Goal: Obtain resource: Obtain resource

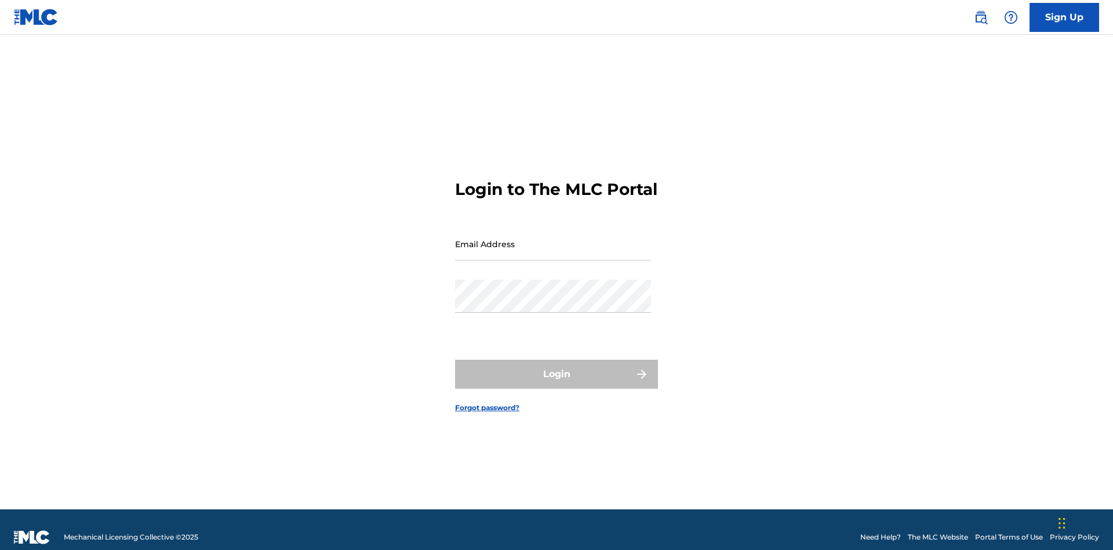
scroll to position [15, 0]
click at [553, 238] on input "Email Address" at bounding box center [553, 243] width 196 height 33
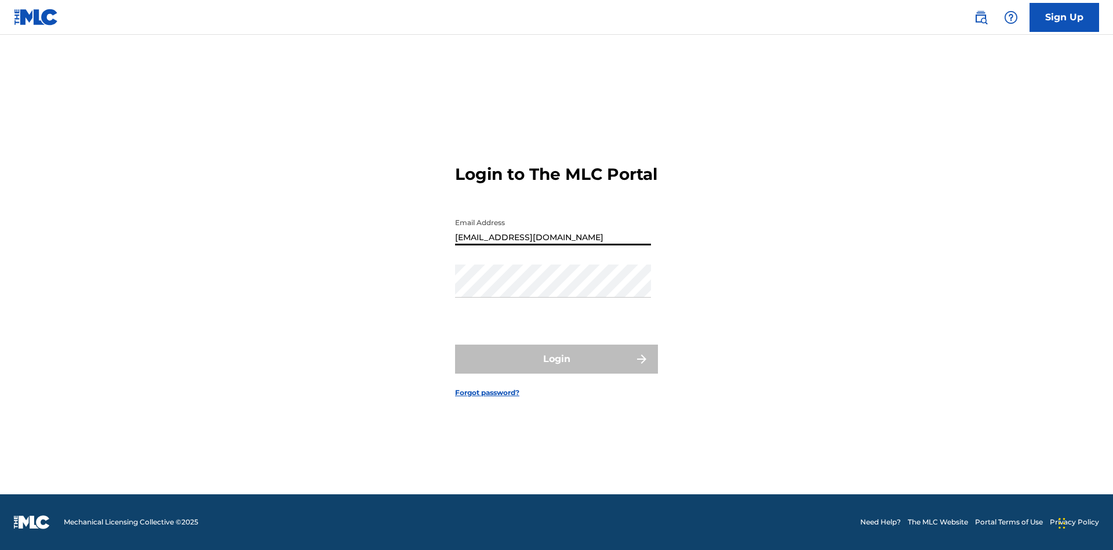
scroll to position [0, 32]
type input "d957ada9-0eca-4ccf-9816-6208a50b242c@mailslurp.biz"
click at [557, 369] on button "Login" at bounding box center [556, 358] width 203 height 29
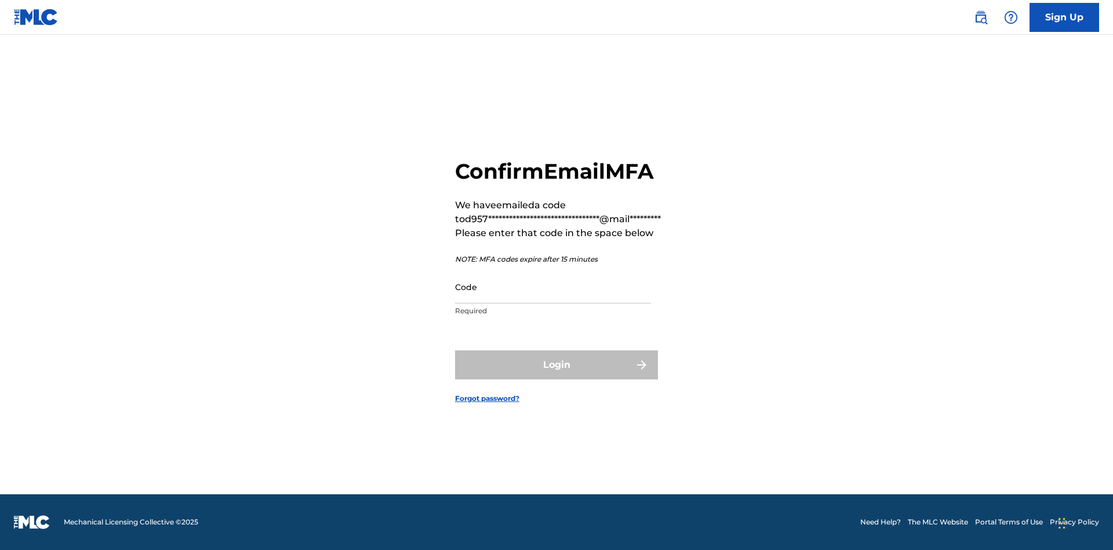
click at [553, 286] on input "Code" at bounding box center [553, 286] width 196 height 33
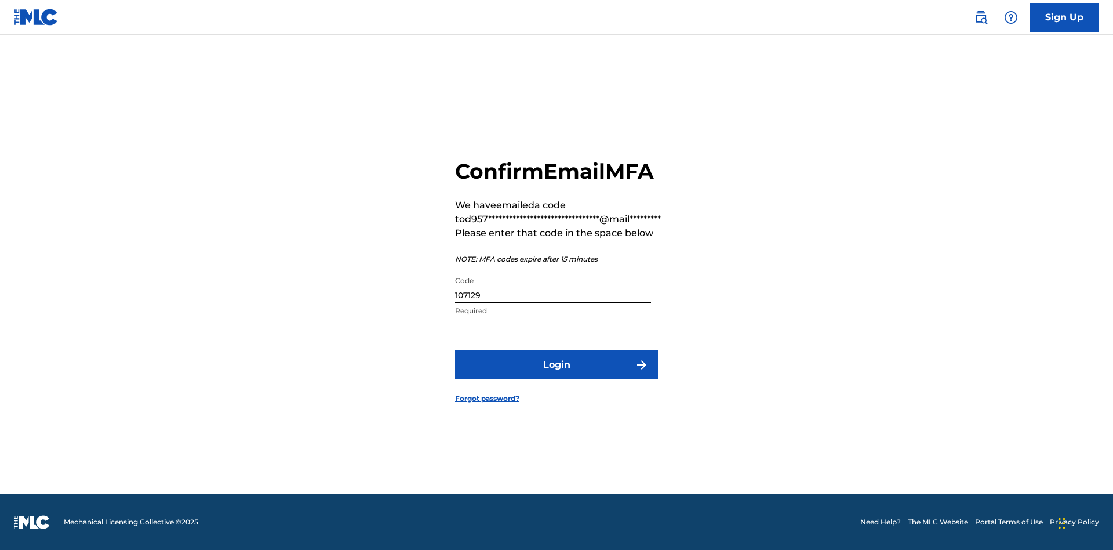
type input "107129"
click at [557, 364] on button "Login" at bounding box center [556, 364] width 203 height 29
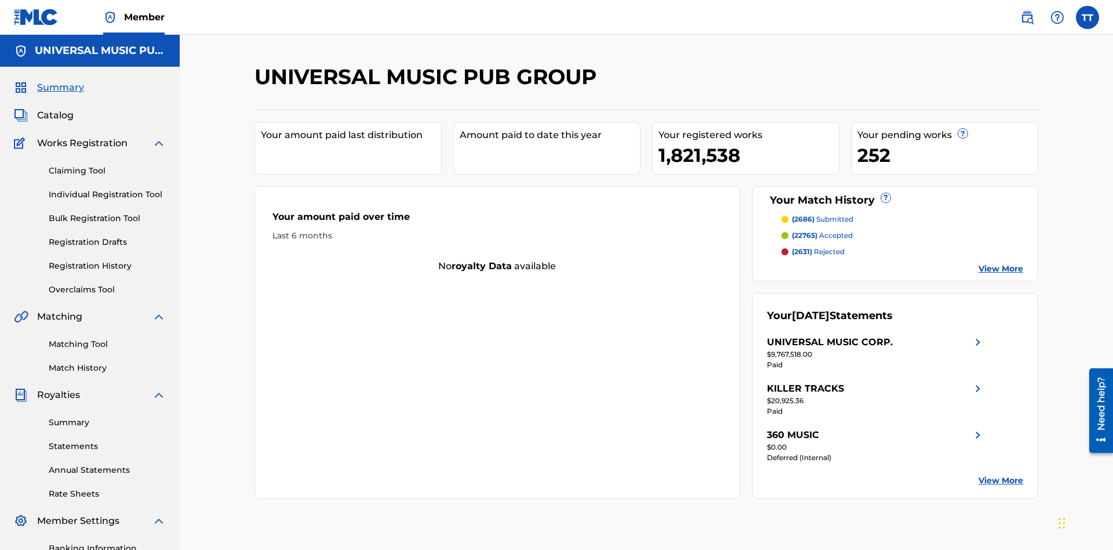
click at [107, 260] on link "Registration History" at bounding box center [107, 266] width 117 height 12
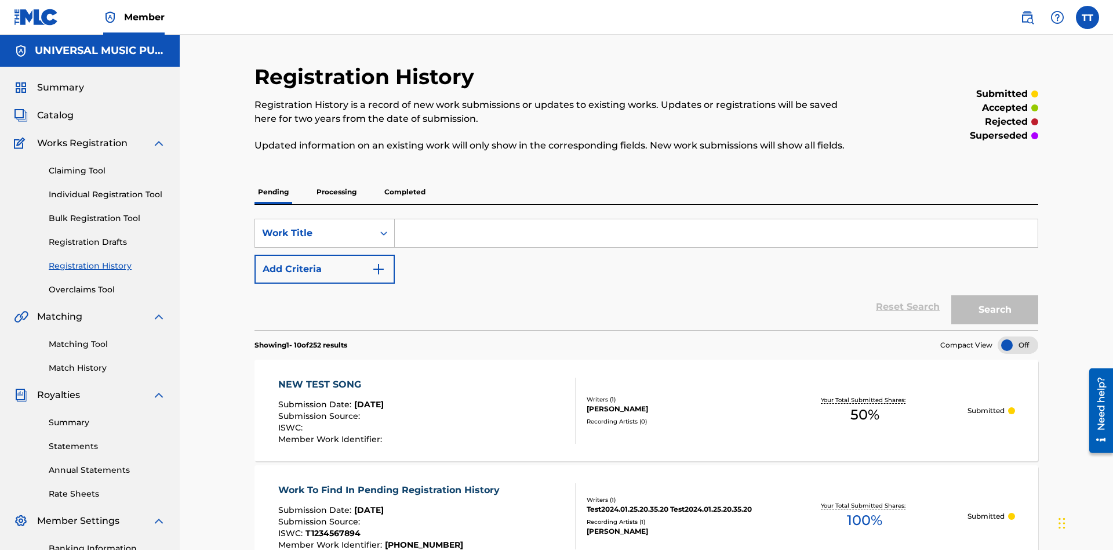
scroll to position [110, 0]
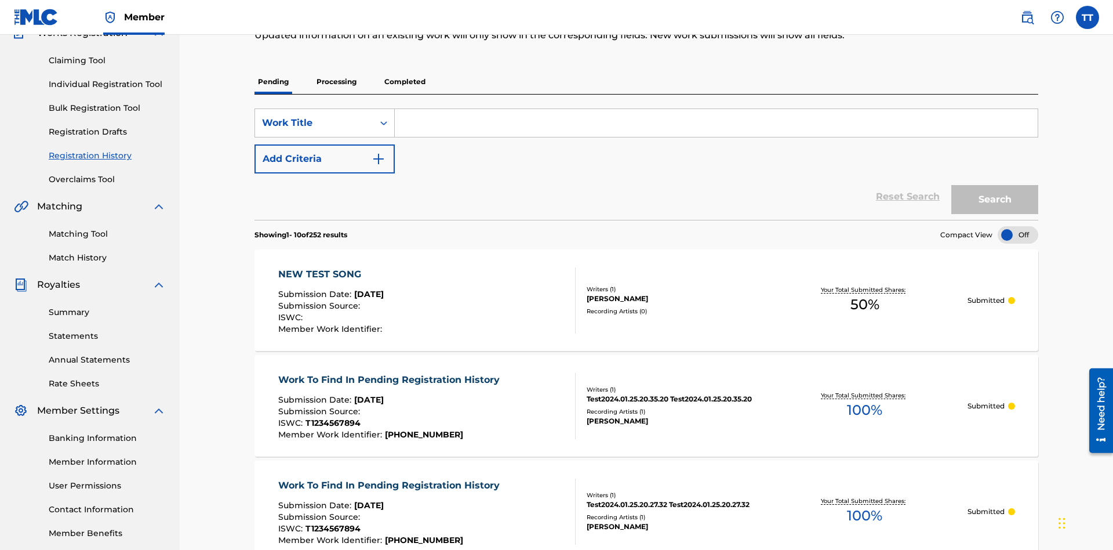
click at [336, 82] on p "Processing" at bounding box center [336, 82] width 47 height 24
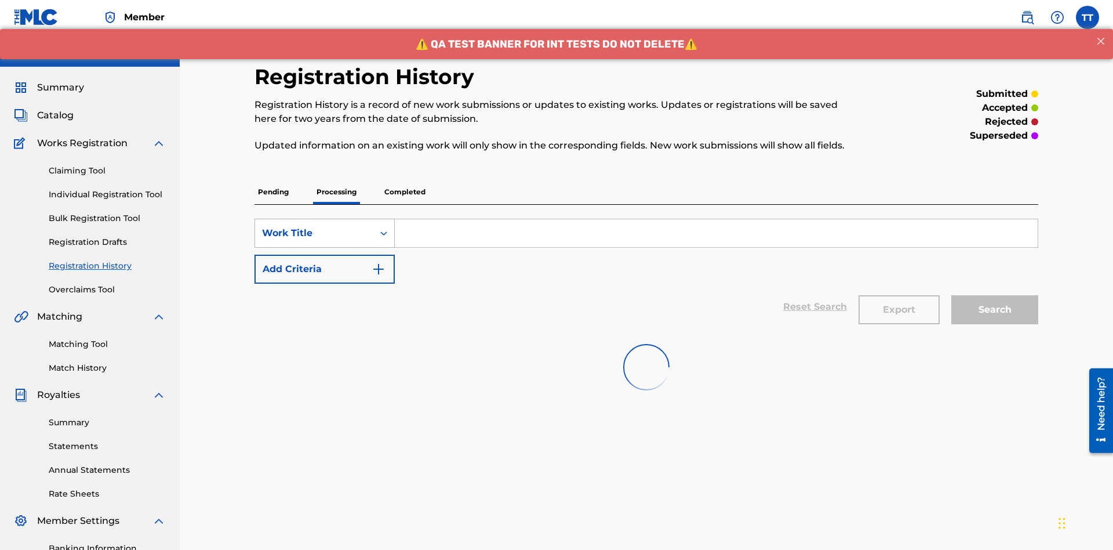
click at [314, 226] on div "Work Title" at bounding box center [314, 233] width 104 height 14
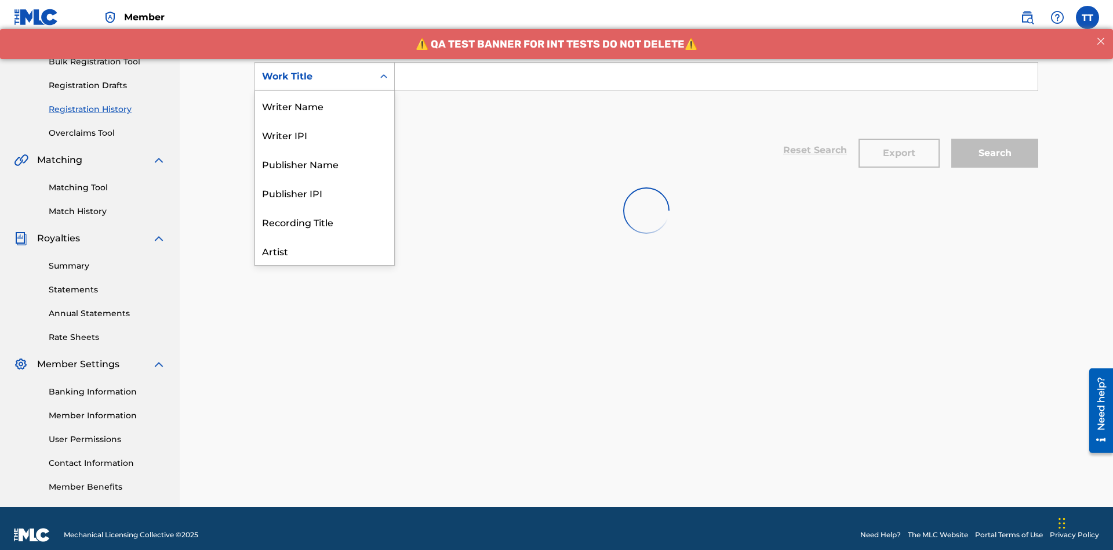
scroll to position [58, 0]
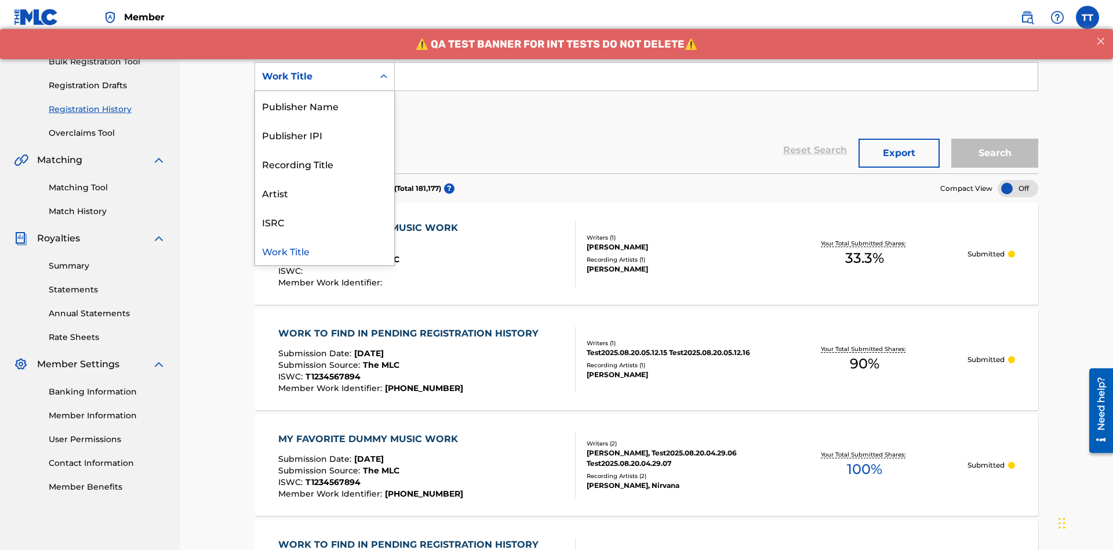
click at [325, 222] on div "ISRC" at bounding box center [324, 221] width 139 height 29
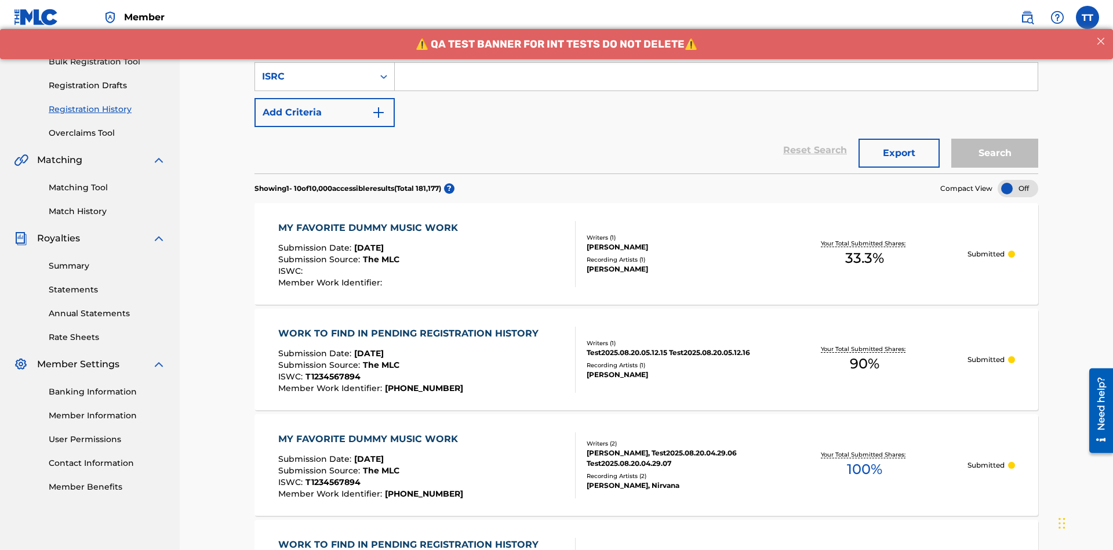
click at [716, 84] on input "Search Form" at bounding box center [716, 77] width 643 height 28
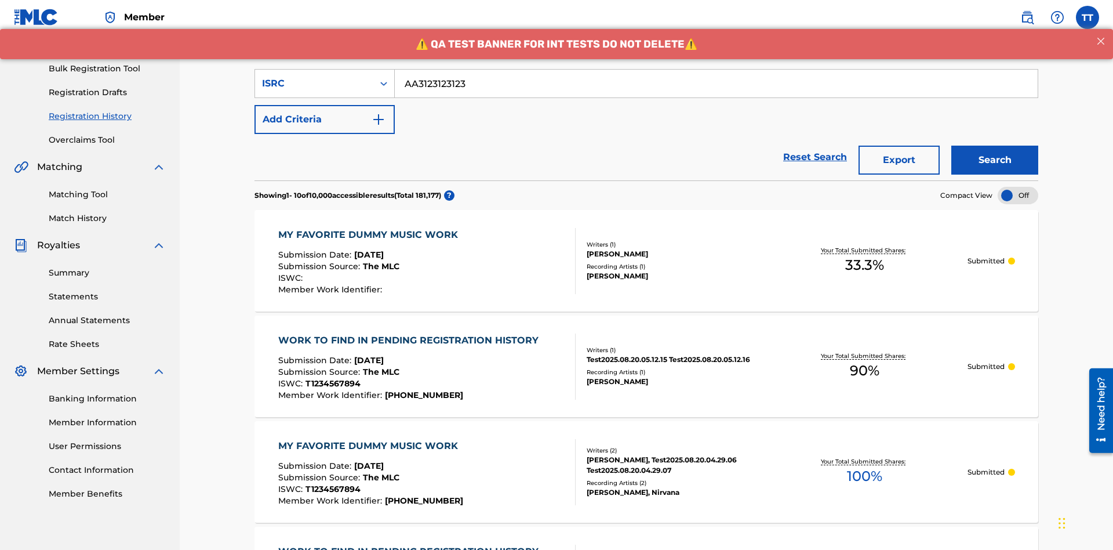
type input "AA3123123123"
click at [995, 146] on button "Search" at bounding box center [995, 160] width 87 height 29
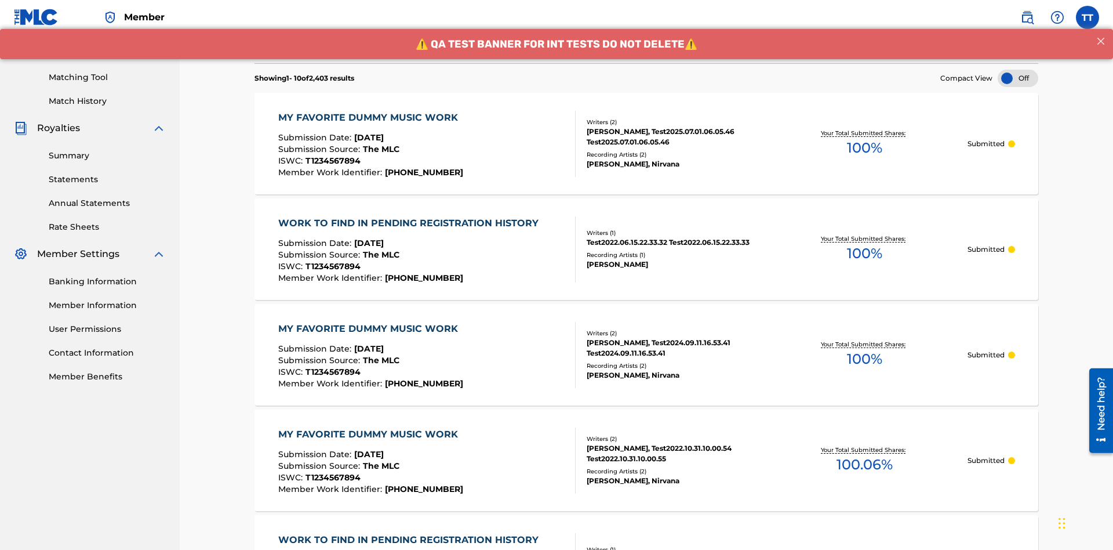
click at [899, 57] on button "Export" at bounding box center [899, 42] width 81 height 29
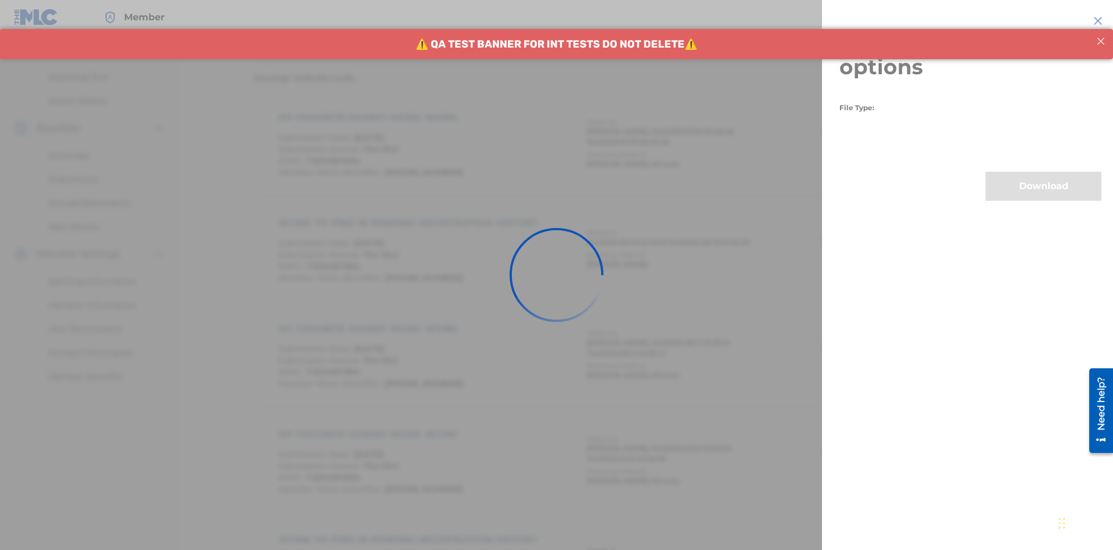
scroll to position [226, 0]
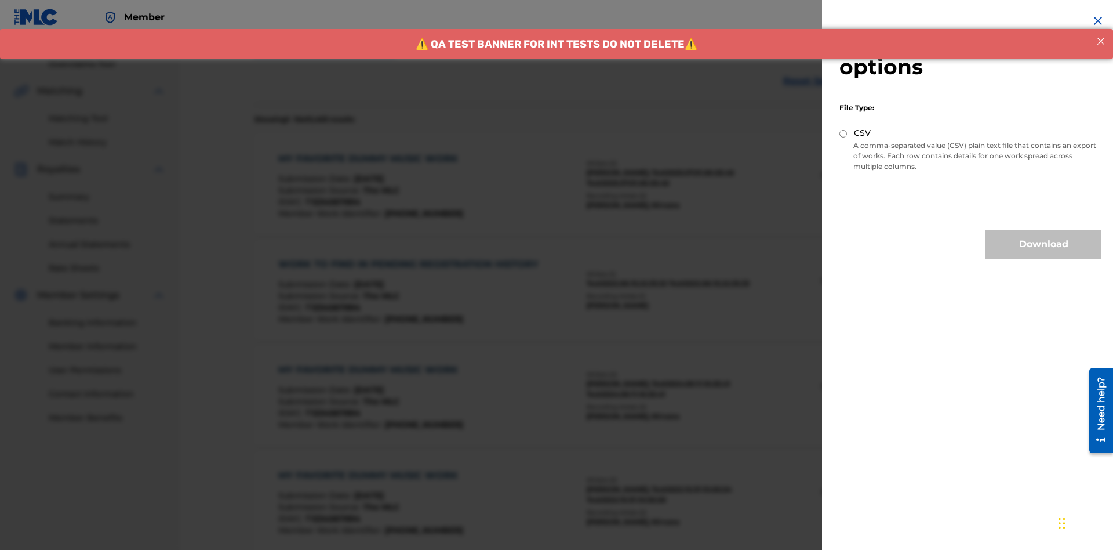
click at [844, 133] on input "CSV" at bounding box center [844, 134] width 8 height 8
radio input "true"
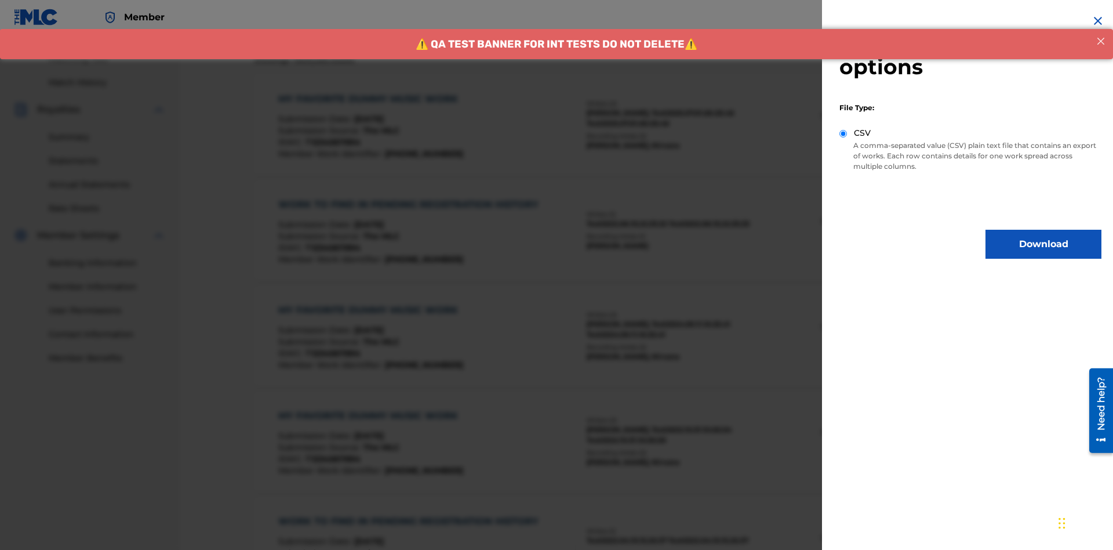
click at [1044, 244] on button "Download" at bounding box center [1044, 244] width 116 height 29
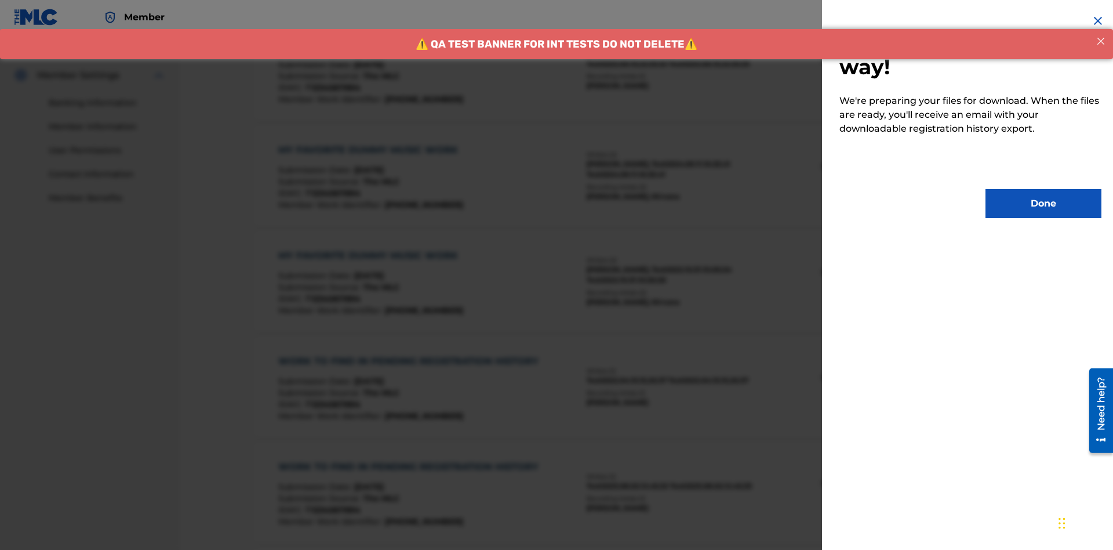
click at [1044, 204] on button "Done" at bounding box center [1044, 203] width 116 height 29
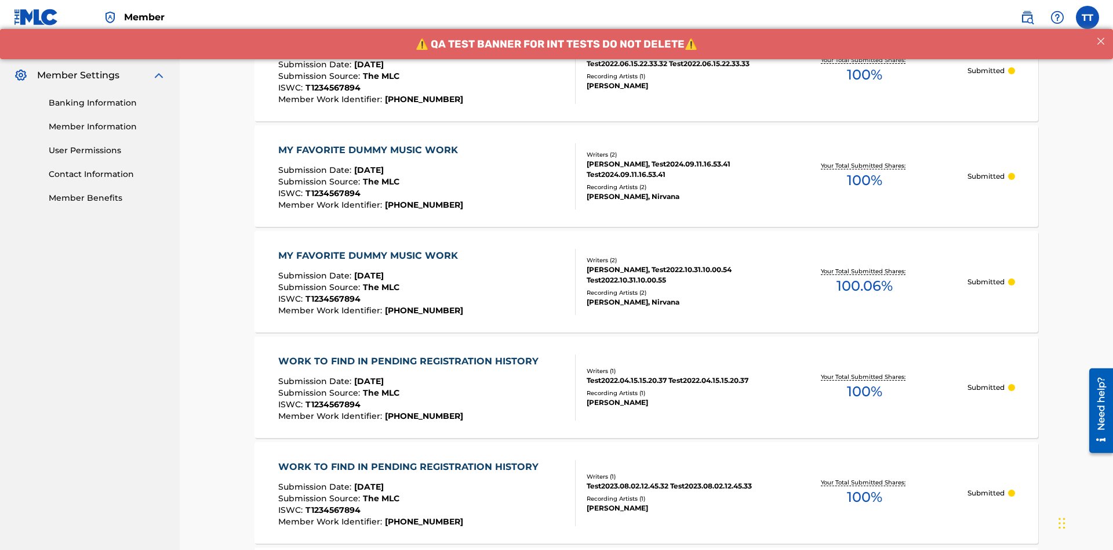
scroll to position [565, 0]
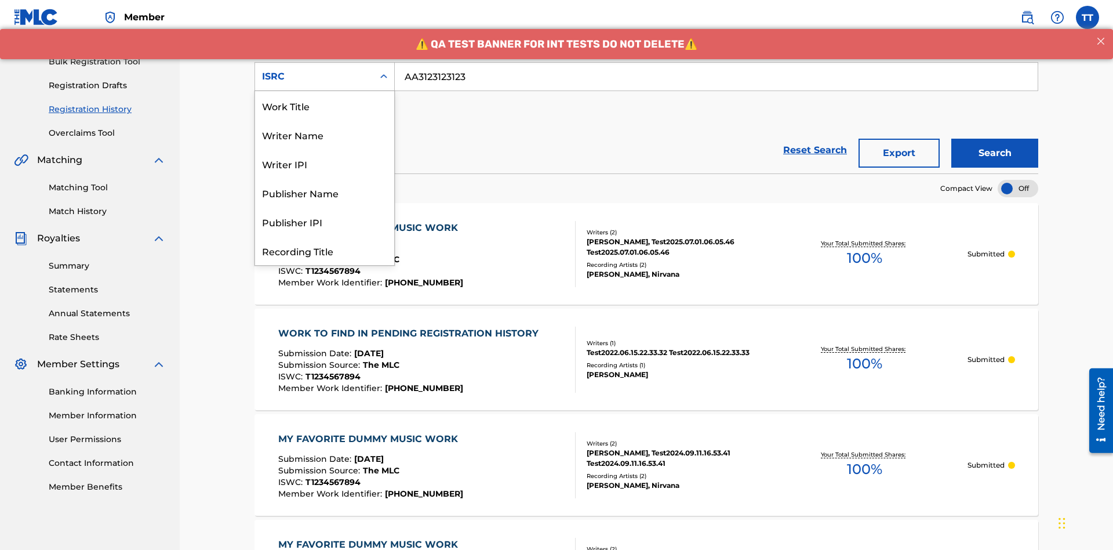
scroll to position [58, 0]
click at [325, 193] on div "Recording Title" at bounding box center [324, 192] width 139 height 29
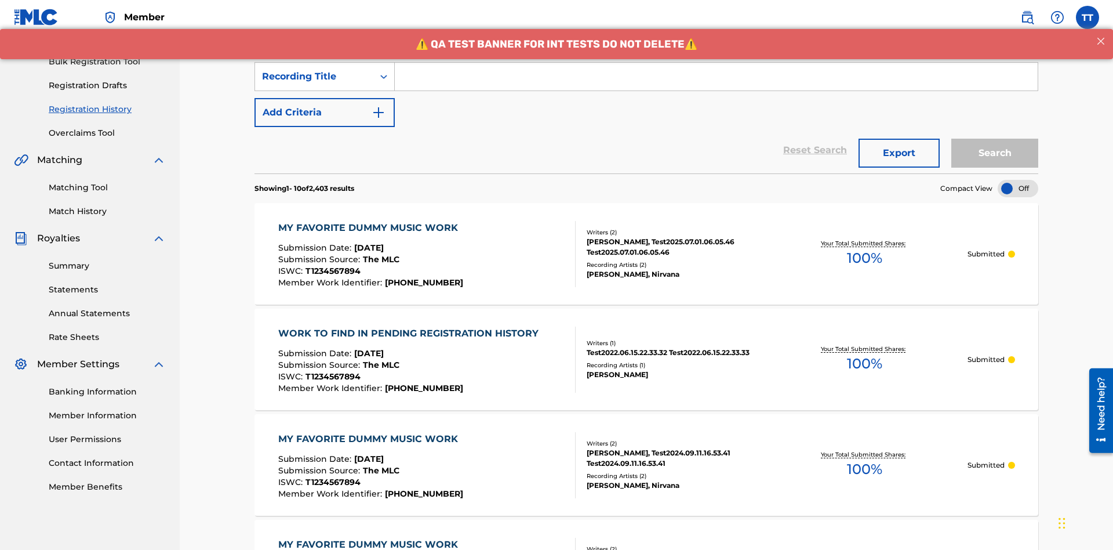
click at [716, 84] on input "Search Form" at bounding box center [716, 77] width 643 height 28
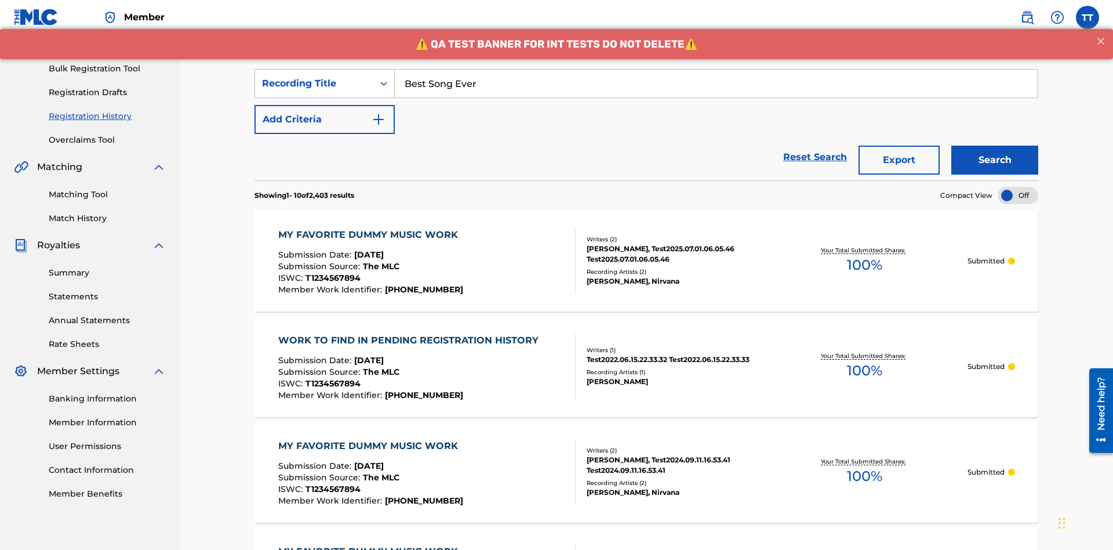
type input "Best Song Ever"
click at [995, 146] on button "Search" at bounding box center [995, 160] width 87 height 29
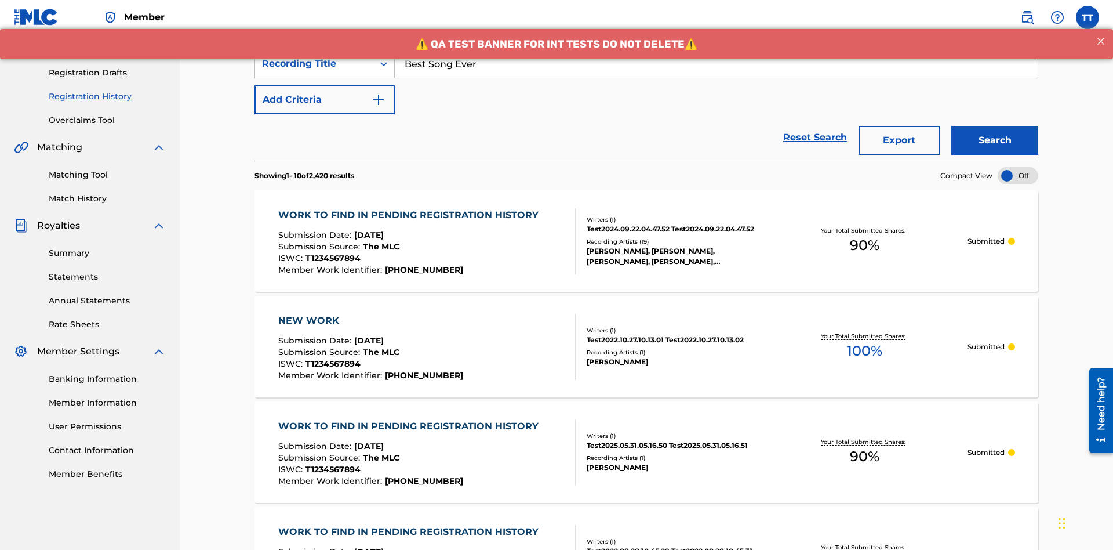
scroll to position [226, 0]
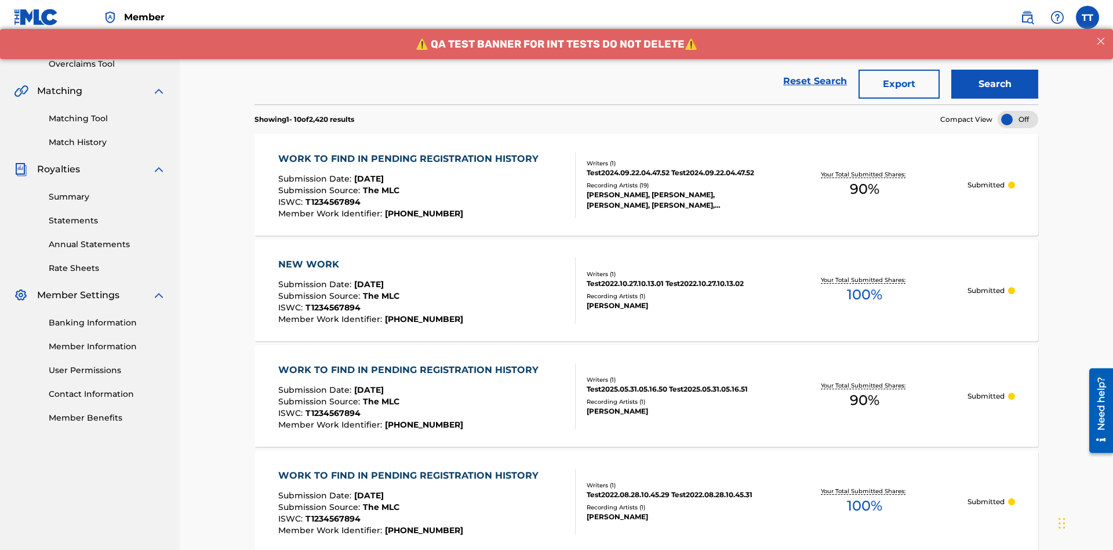
click at [899, 84] on button "Export" at bounding box center [899, 84] width 81 height 29
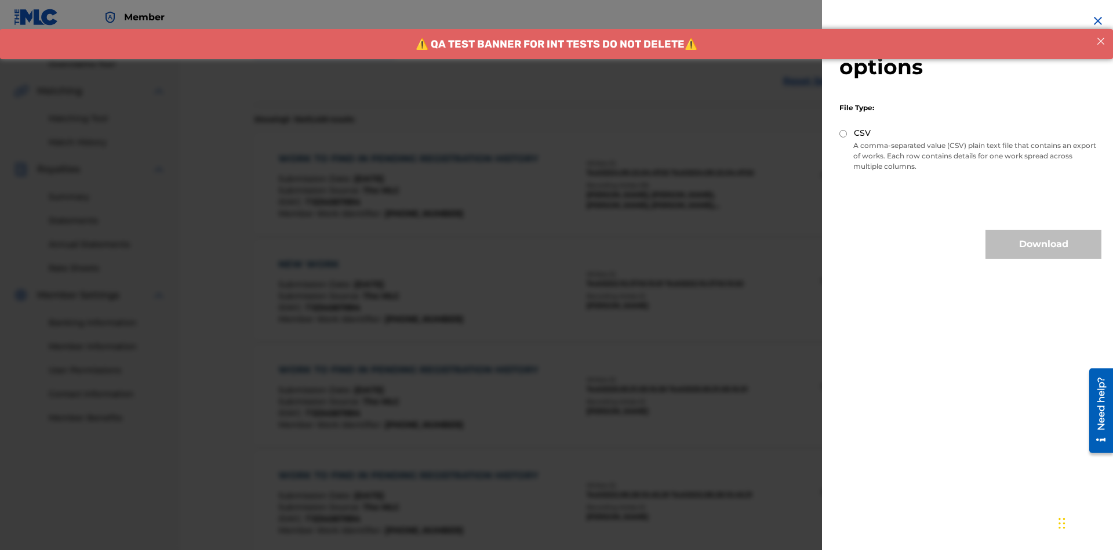
click at [844, 133] on input "CSV" at bounding box center [844, 134] width 8 height 8
radio input "true"
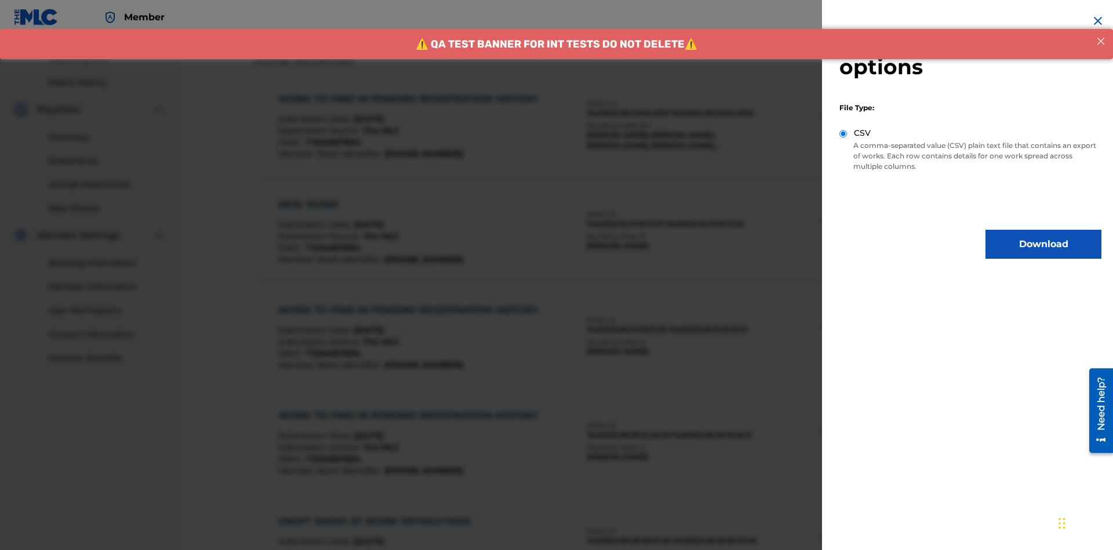
click at [1044, 244] on button "Download" at bounding box center [1044, 244] width 116 height 29
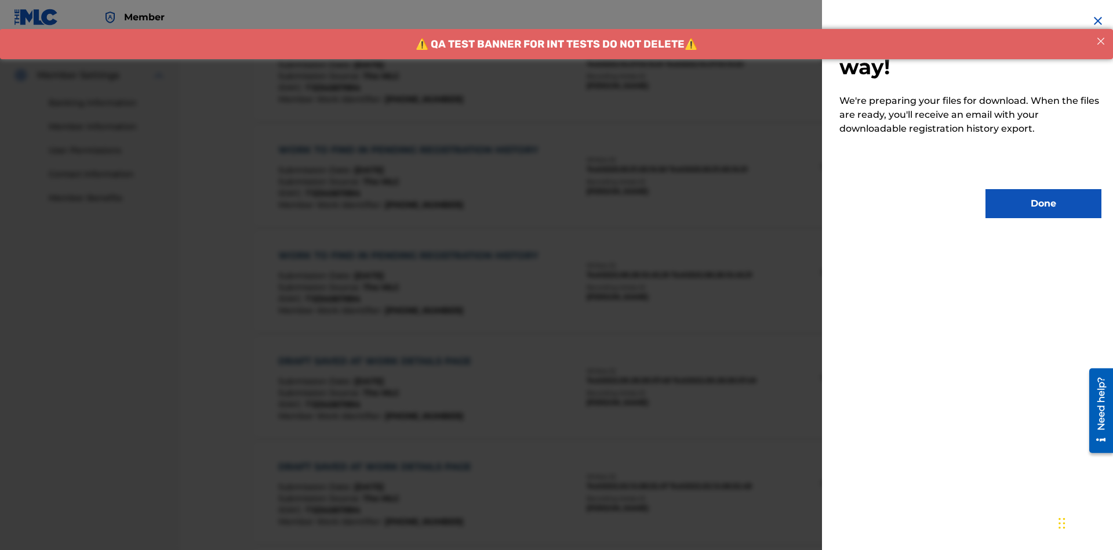
click at [1044, 204] on button "Done" at bounding box center [1044, 203] width 116 height 29
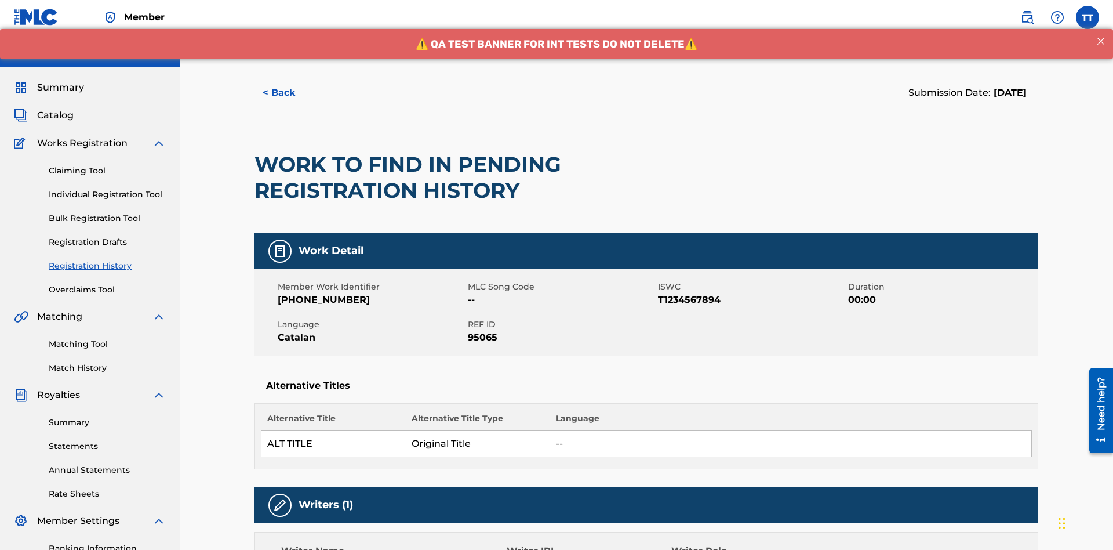
scroll to position [786, 0]
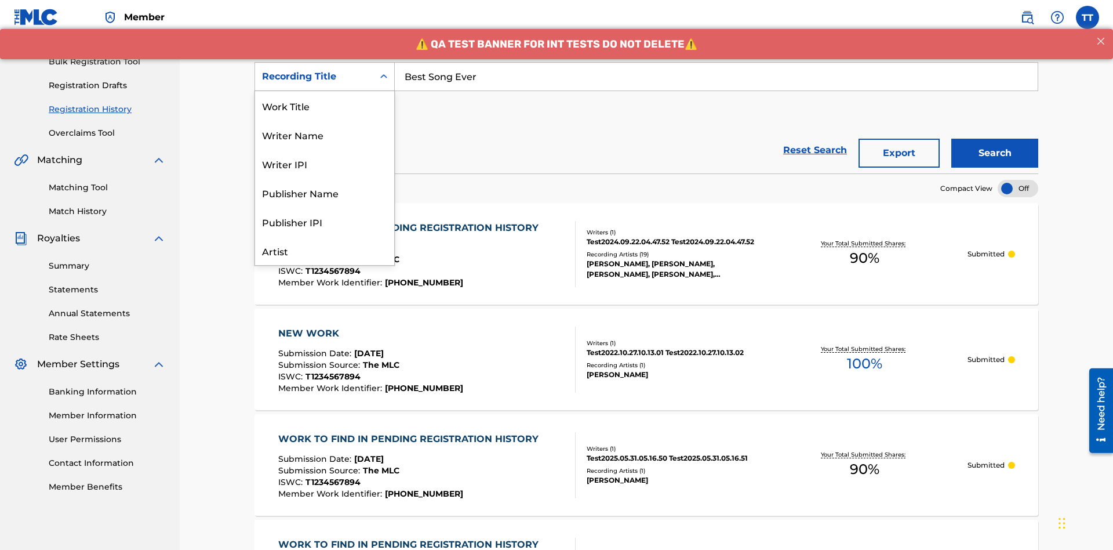
scroll to position [58, 0]
click at [325, 62] on div "Work Title" at bounding box center [324, 47] width 139 height 29
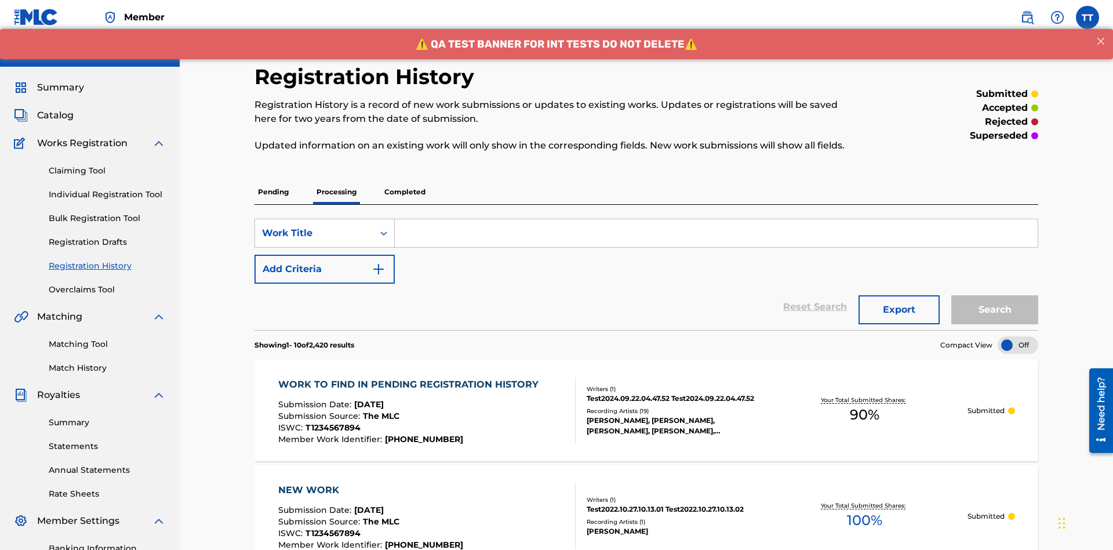
scroll to position [150, 0]
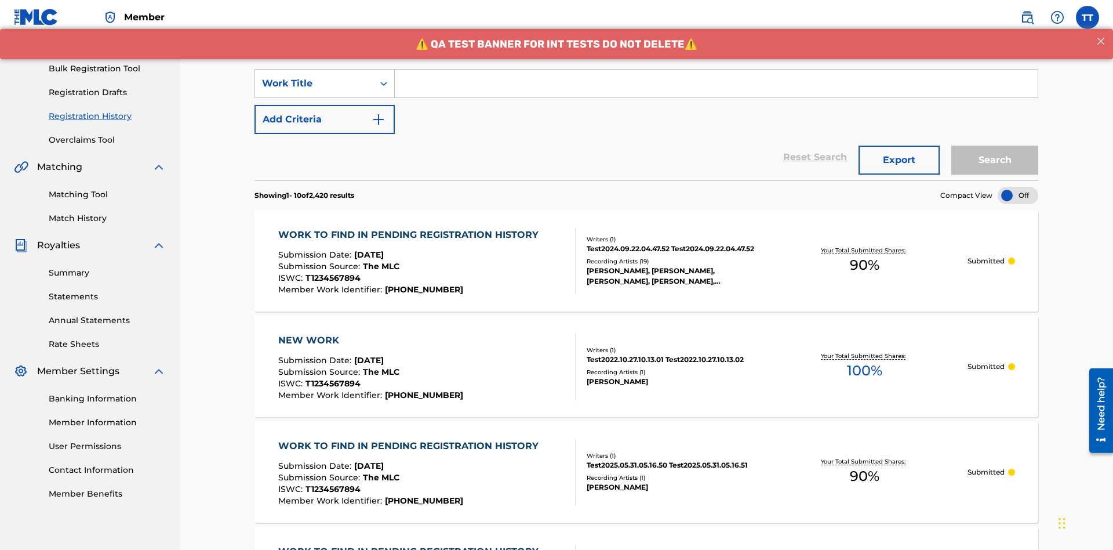
click at [716, 84] on input "Search Form" at bounding box center [716, 84] width 643 height 28
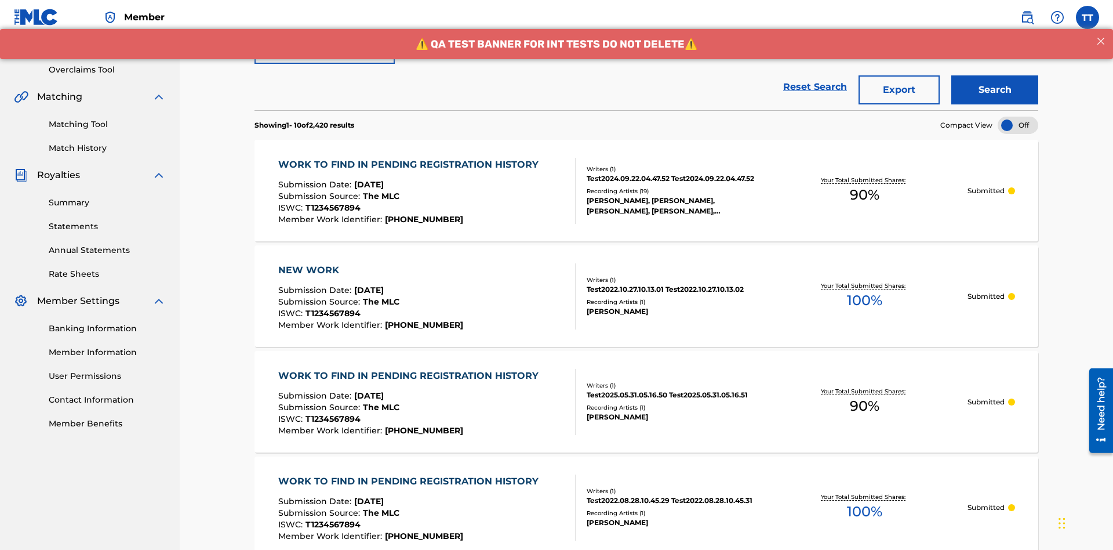
type input "MY FAVORITE DUMMY MUSIC WORK"
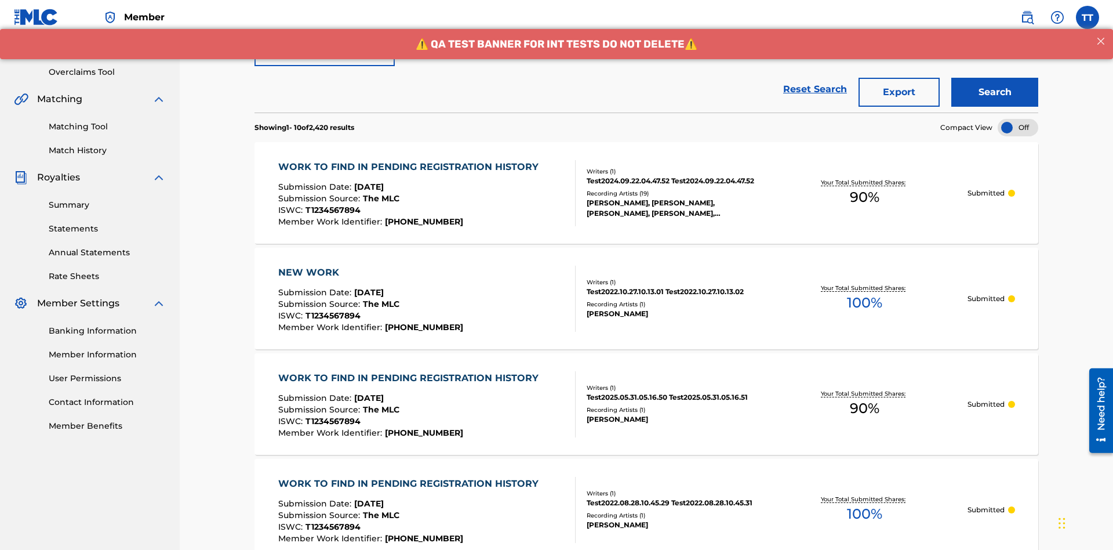
click at [995, 84] on button "Search" at bounding box center [995, 92] width 87 height 29
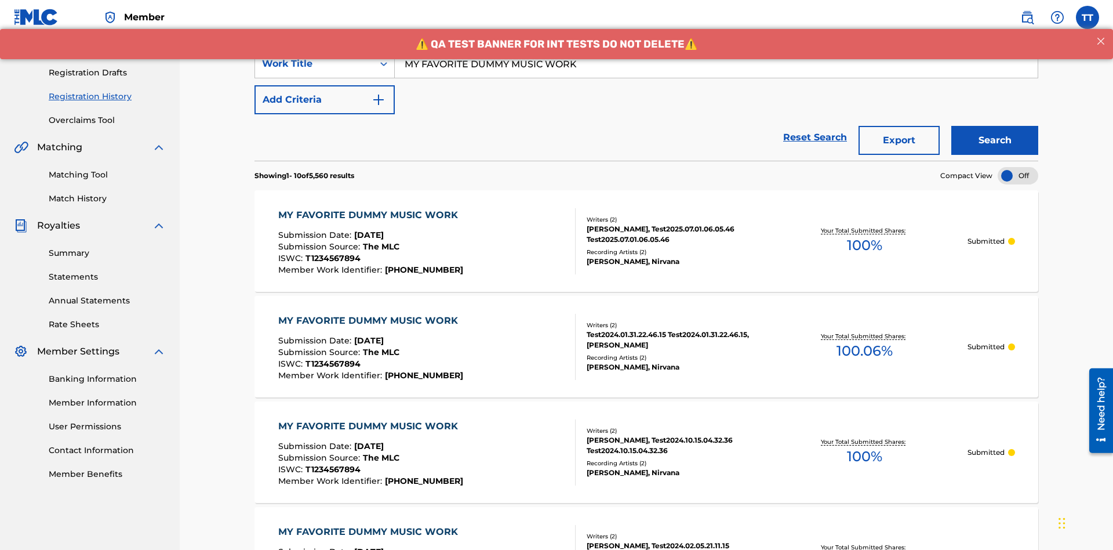
click at [899, 126] on button "Export" at bounding box center [899, 140] width 81 height 29
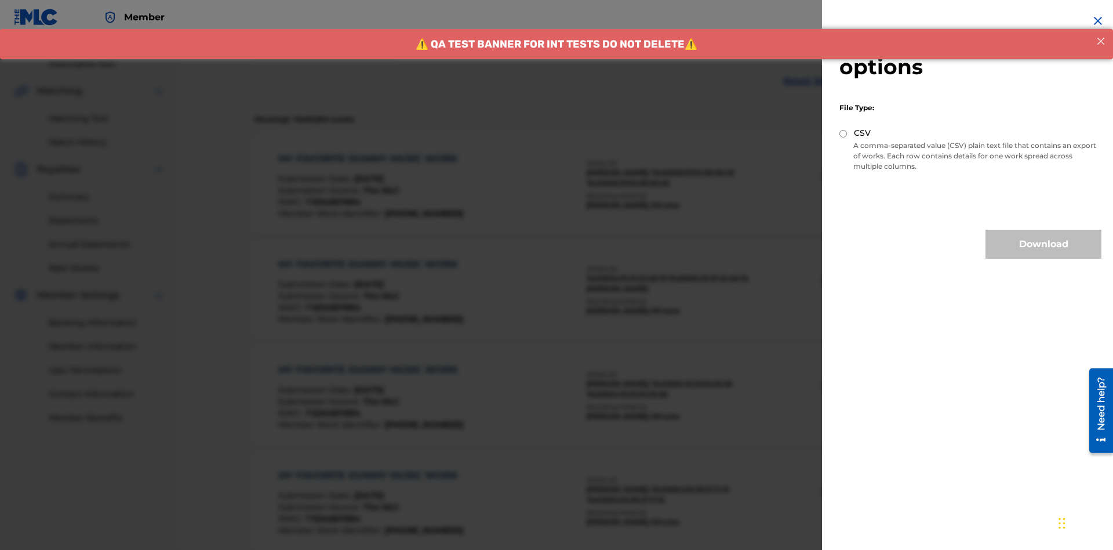
click at [844, 133] on input "CSV" at bounding box center [844, 134] width 8 height 8
radio input "true"
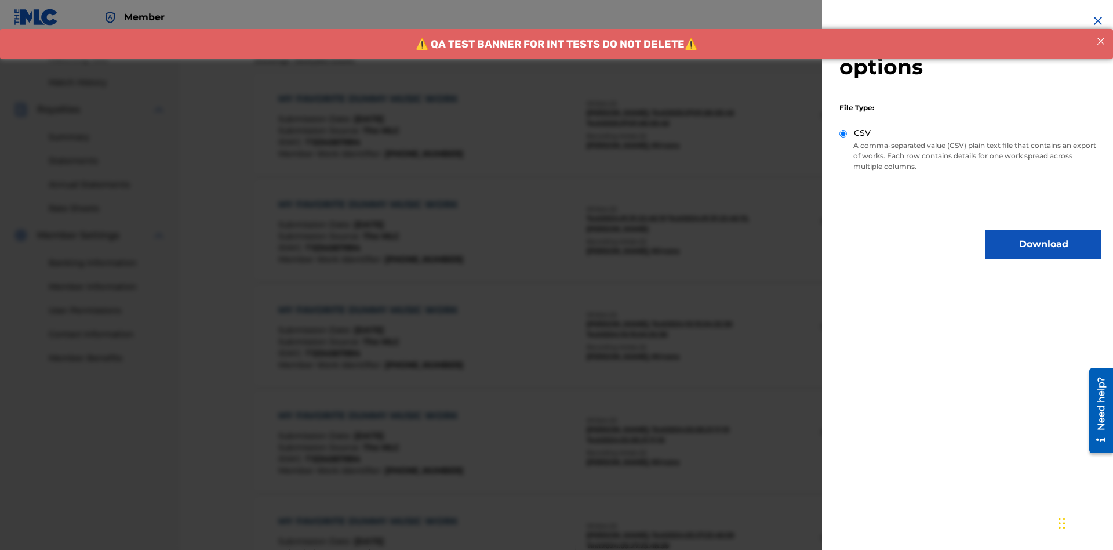
click at [1044, 244] on button "Download" at bounding box center [1044, 244] width 116 height 29
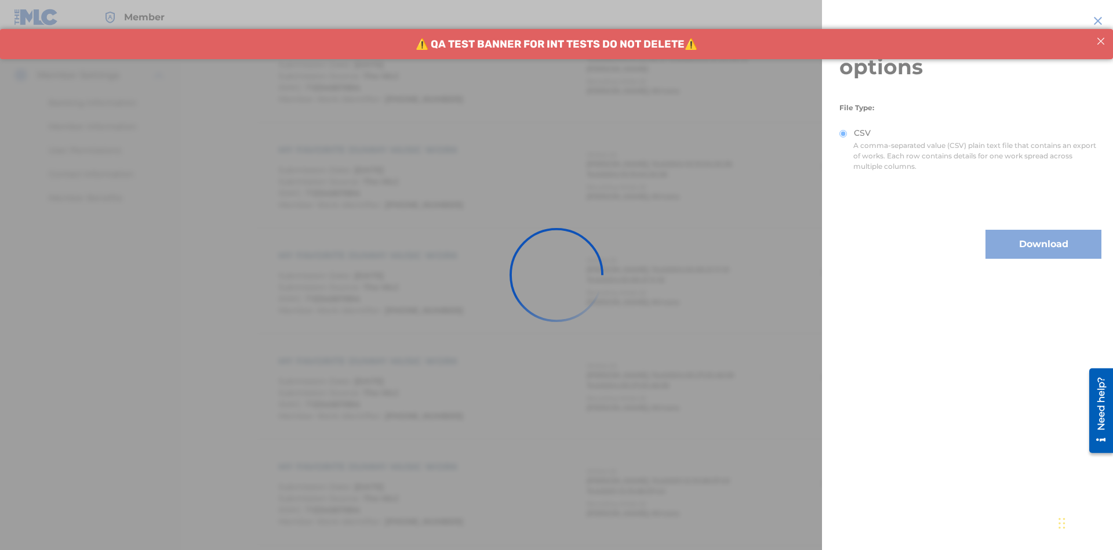
scroll to position [565, 0]
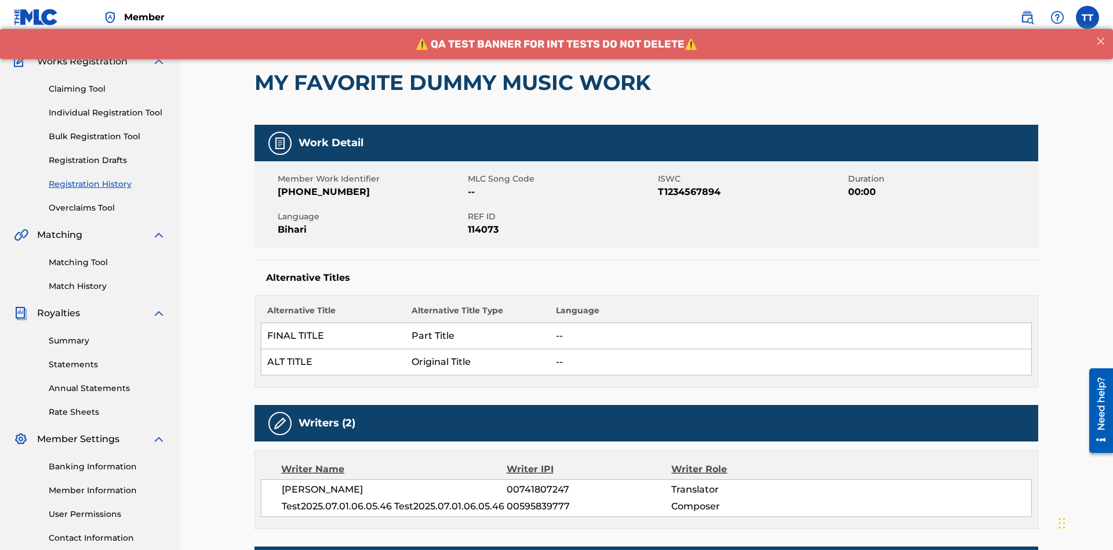
click at [289, 26] on button "< Back" at bounding box center [290, 11] width 70 height 29
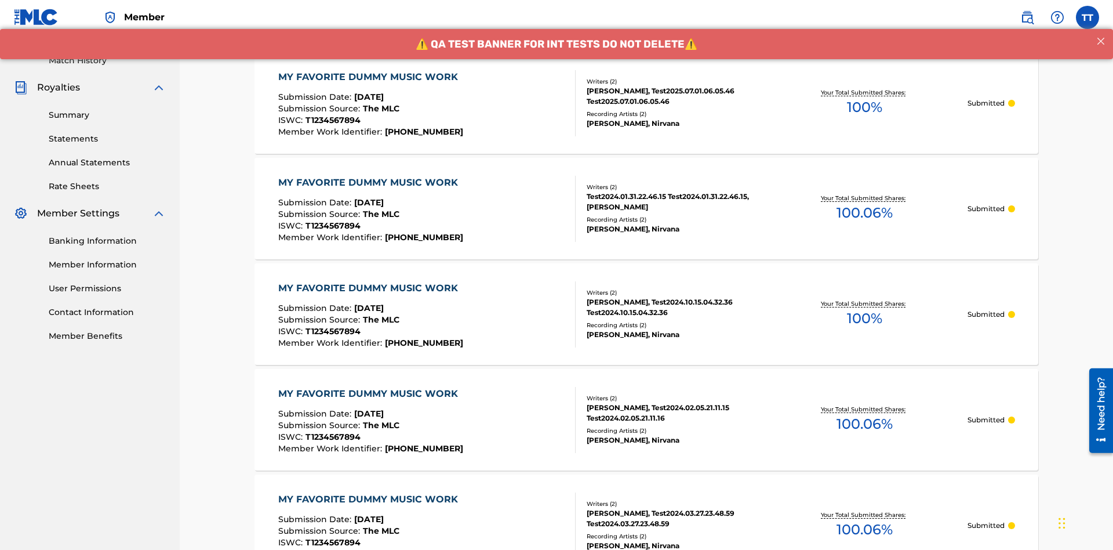
scroll to position [157, 0]
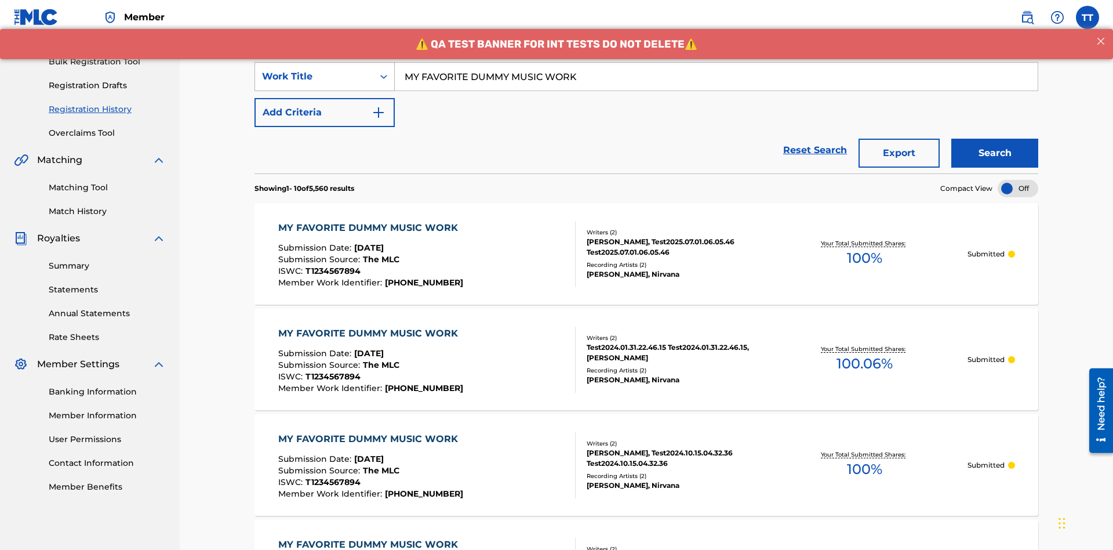
click at [314, 77] on div "Work Title" at bounding box center [314, 77] width 104 height 14
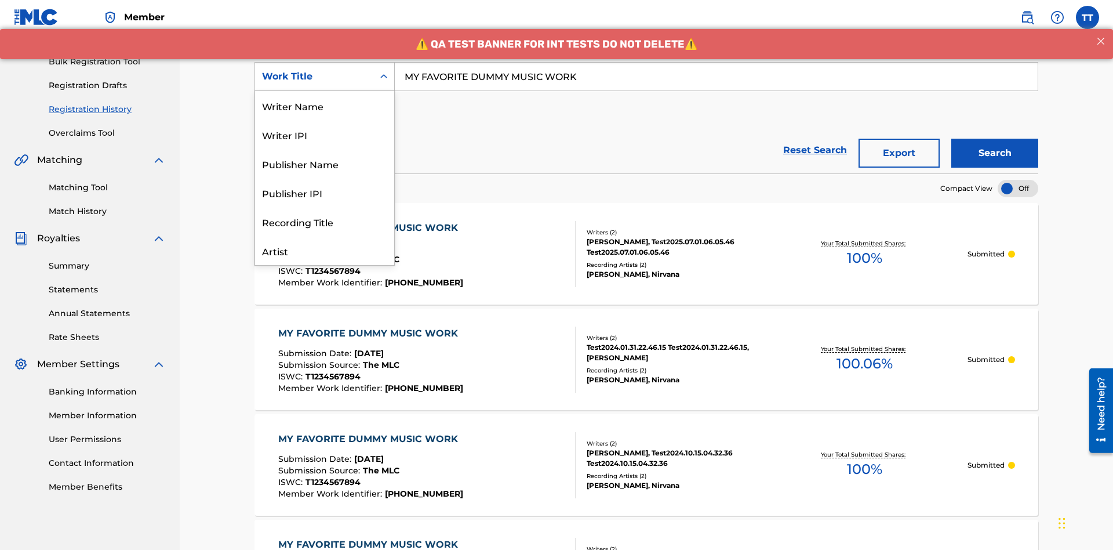
scroll to position [58, 0]
click at [325, 62] on div "Writer Name" at bounding box center [324, 47] width 139 height 29
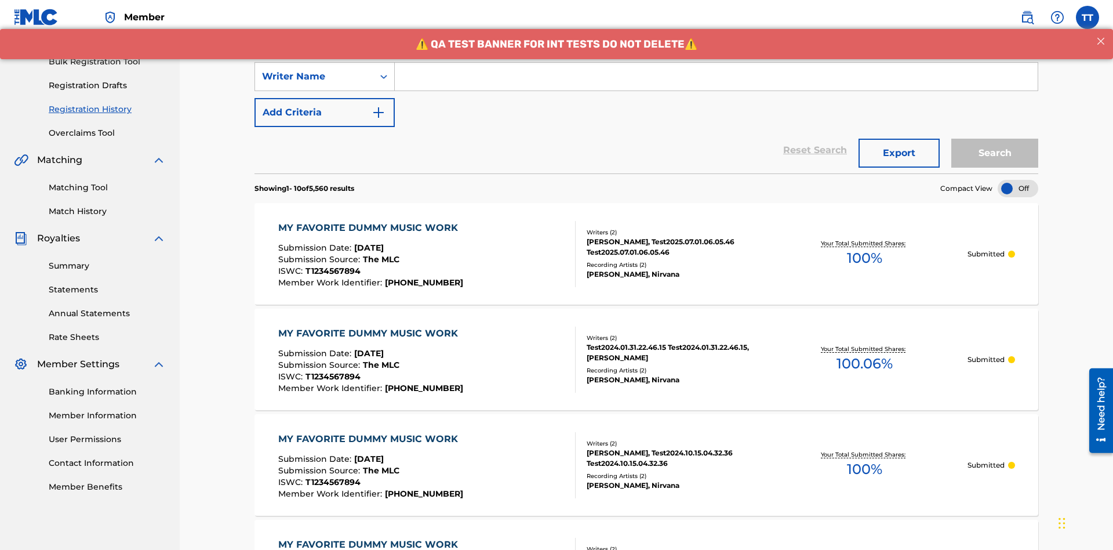
scroll to position [0, 0]
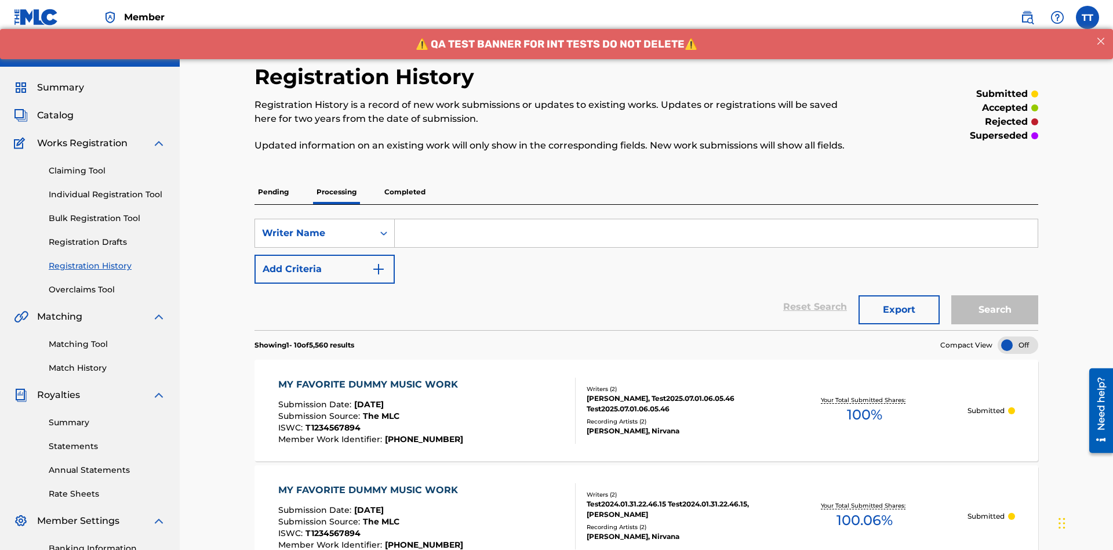
click at [716, 219] on input "Search Form" at bounding box center [716, 233] width 643 height 28
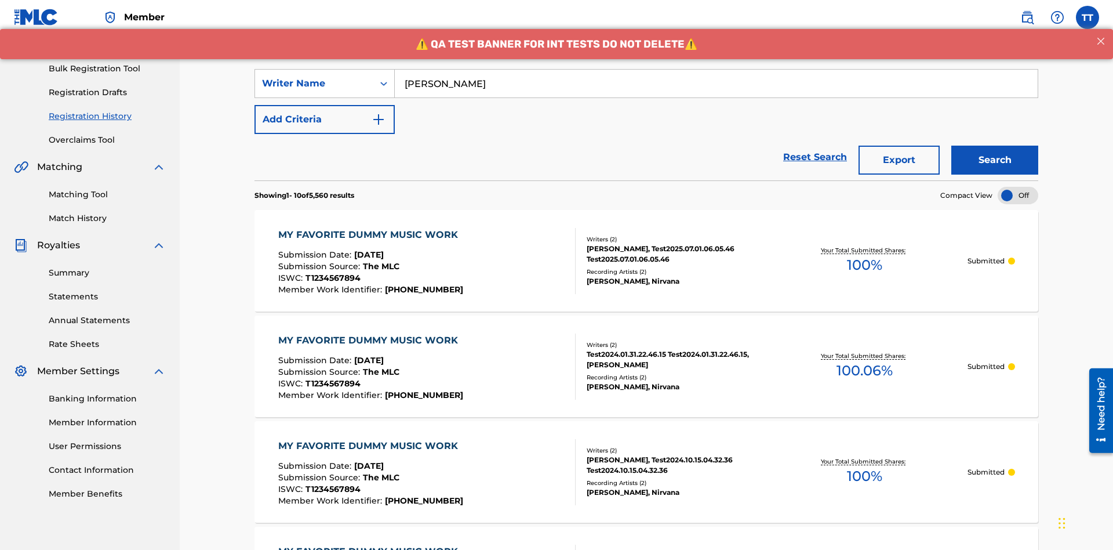
type input "BERKOWITZ"
click at [995, 146] on button "Search" at bounding box center [995, 160] width 87 height 29
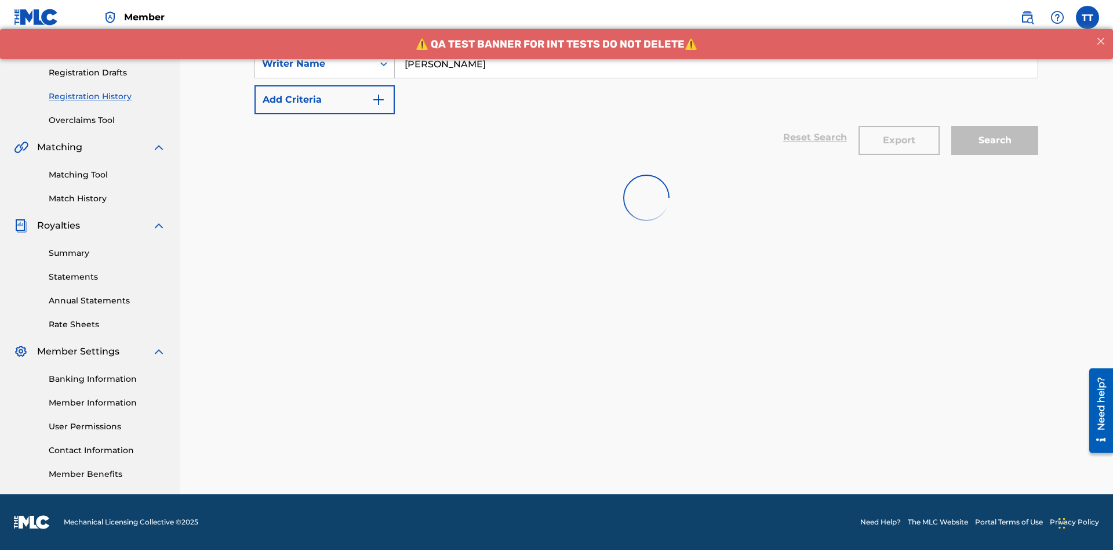
click at [899, 126] on button "Export" at bounding box center [899, 140] width 81 height 29
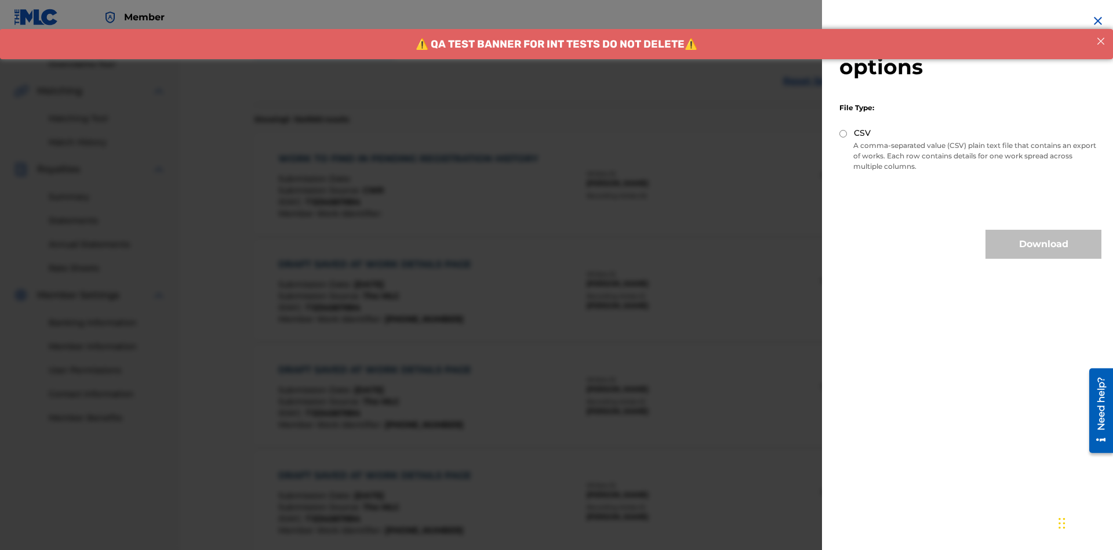
click at [844, 133] on input "CSV" at bounding box center [844, 134] width 8 height 8
radio input "true"
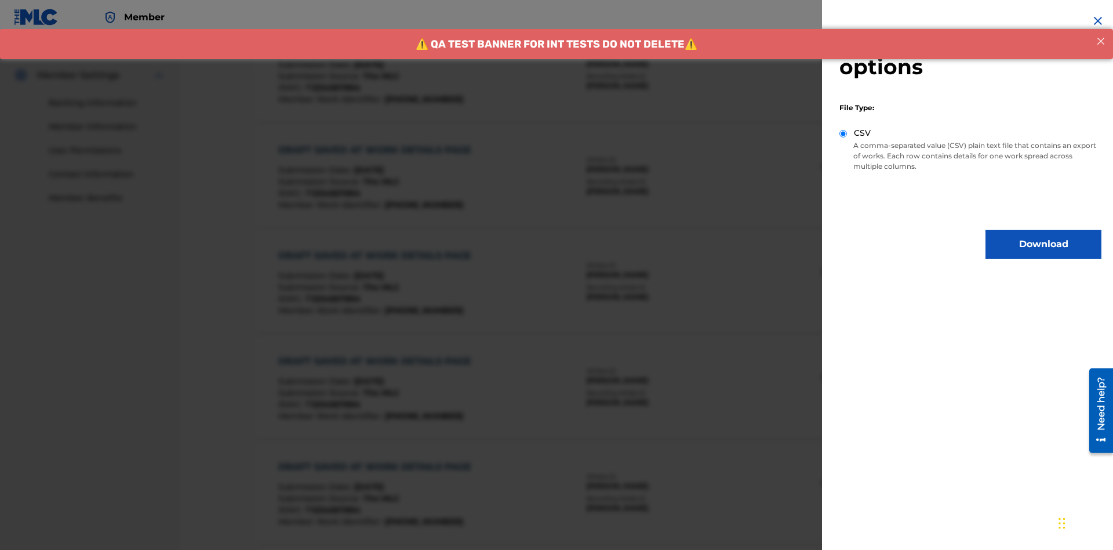
click at [1044, 244] on button "Download" at bounding box center [1044, 244] width 116 height 29
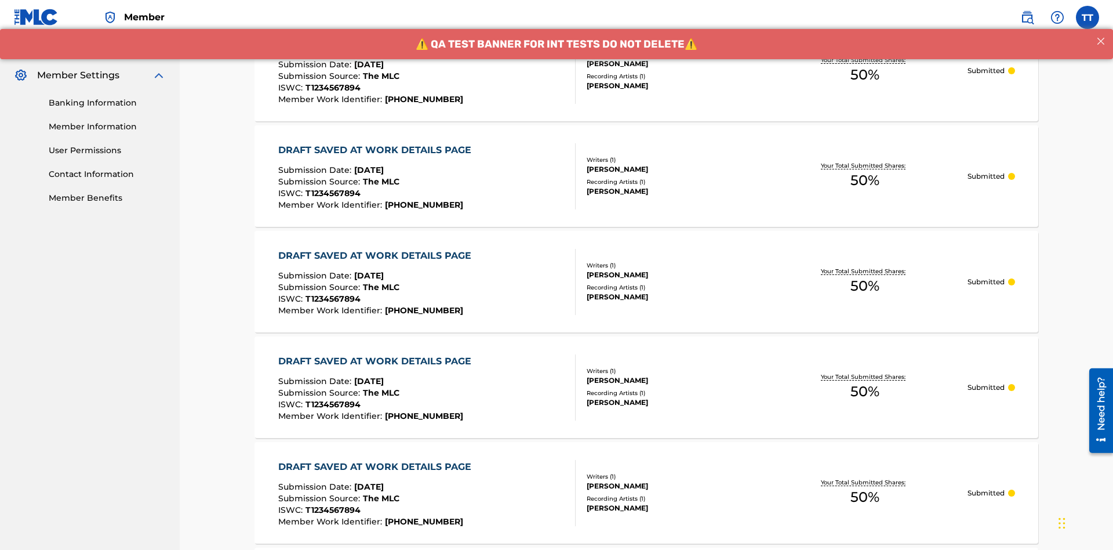
scroll to position [565, 0]
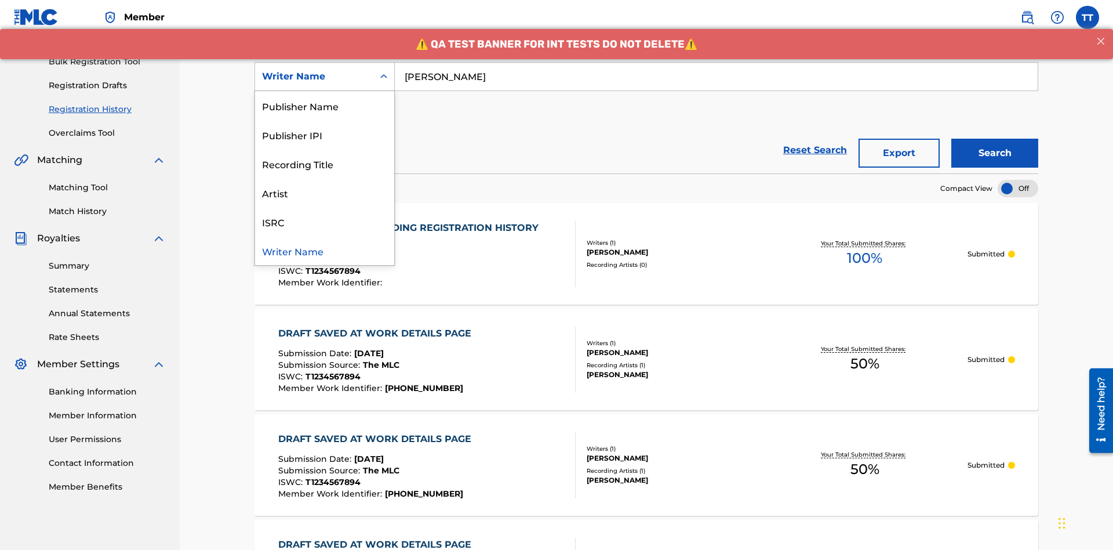
click at [325, 91] on div "Writer IPI" at bounding box center [324, 76] width 139 height 29
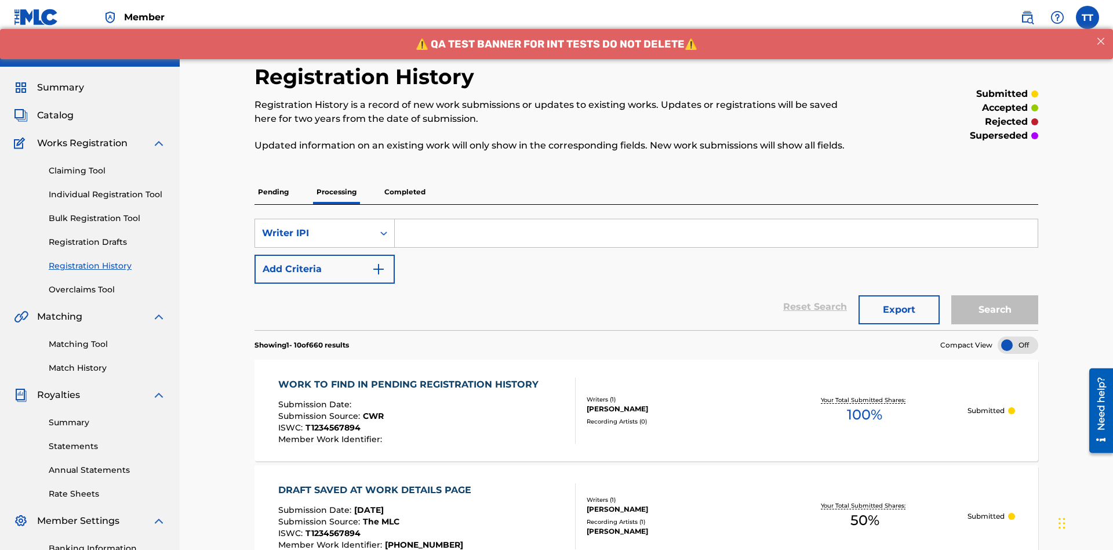
click at [716, 219] on input "Search Form" at bounding box center [716, 233] width 643 height 28
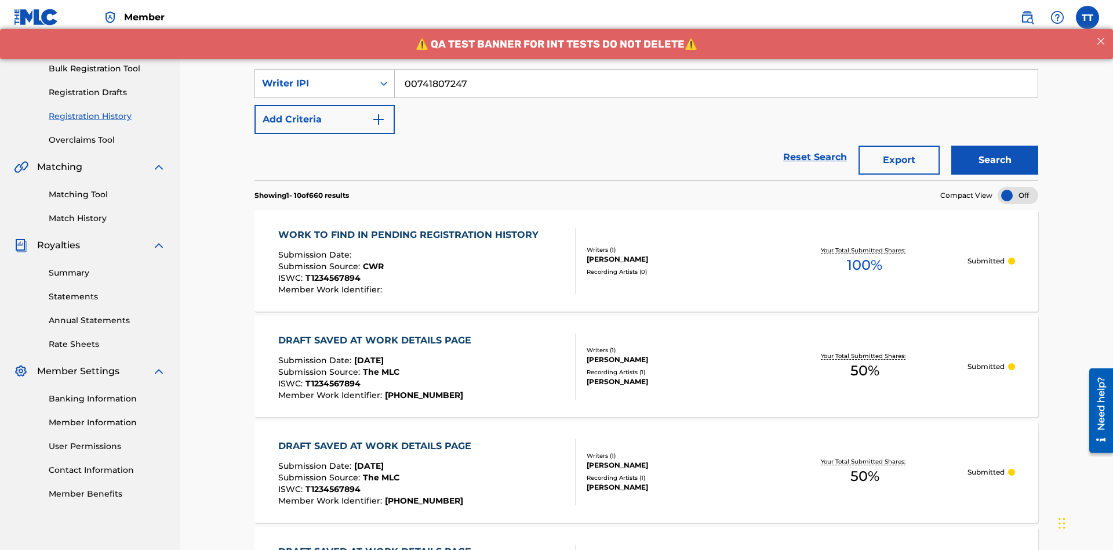
type input "00741807247"
click at [995, 146] on button "Search" at bounding box center [995, 160] width 87 height 29
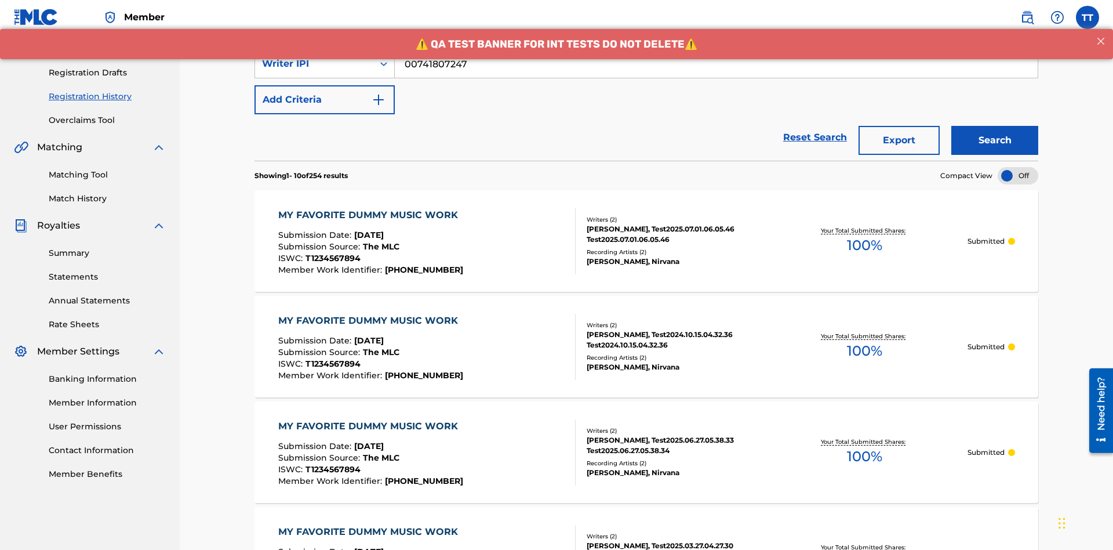
click at [899, 126] on button "Export" at bounding box center [899, 140] width 81 height 29
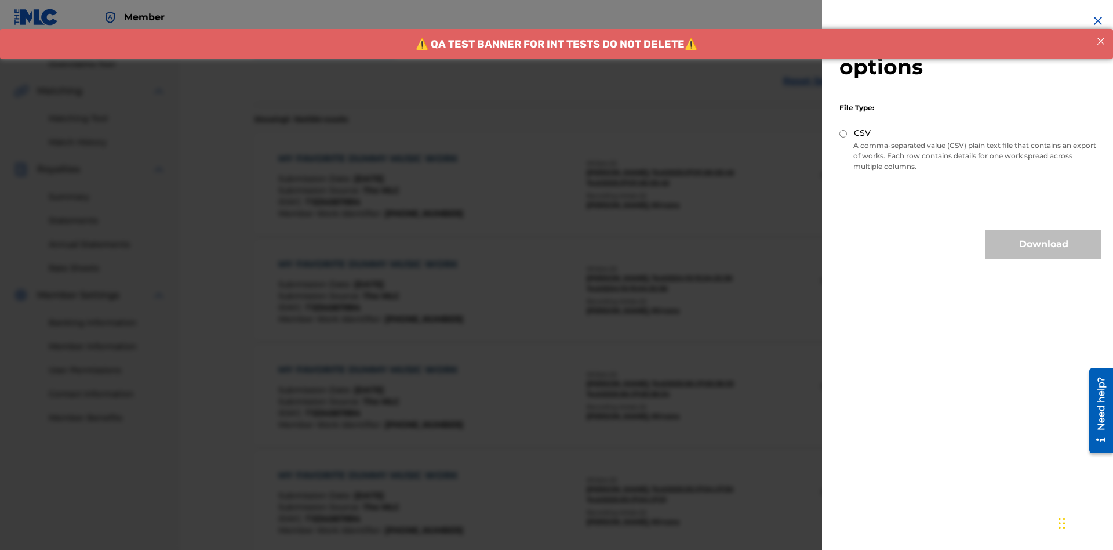
click at [844, 133] on input "CSV" at bounding box center [844, 134] width 8 height 8
radio input "true"
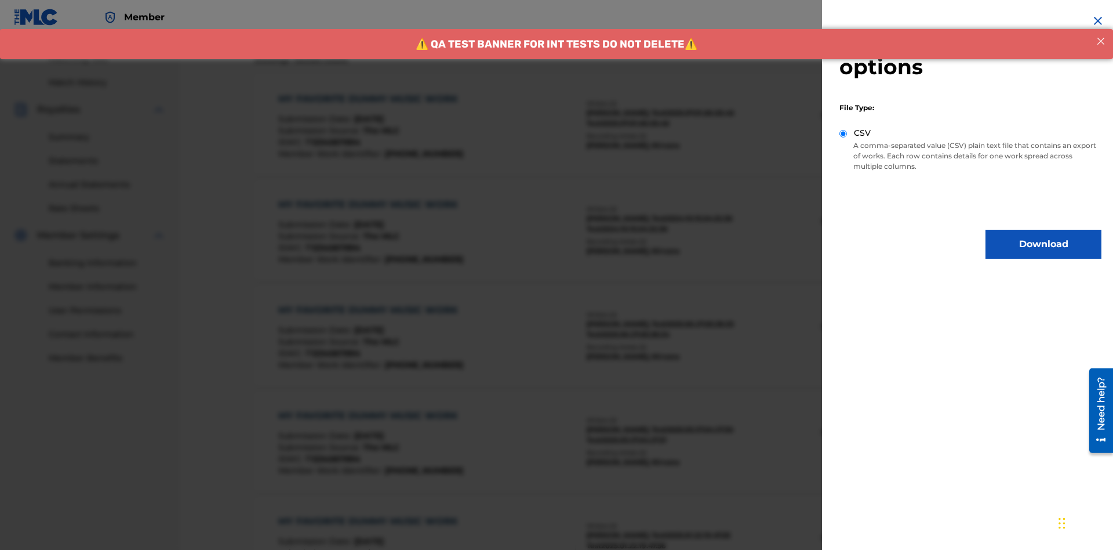
click at [1044, 244] on button "Download" at bounding box center [1044, 244] width 116 height 29
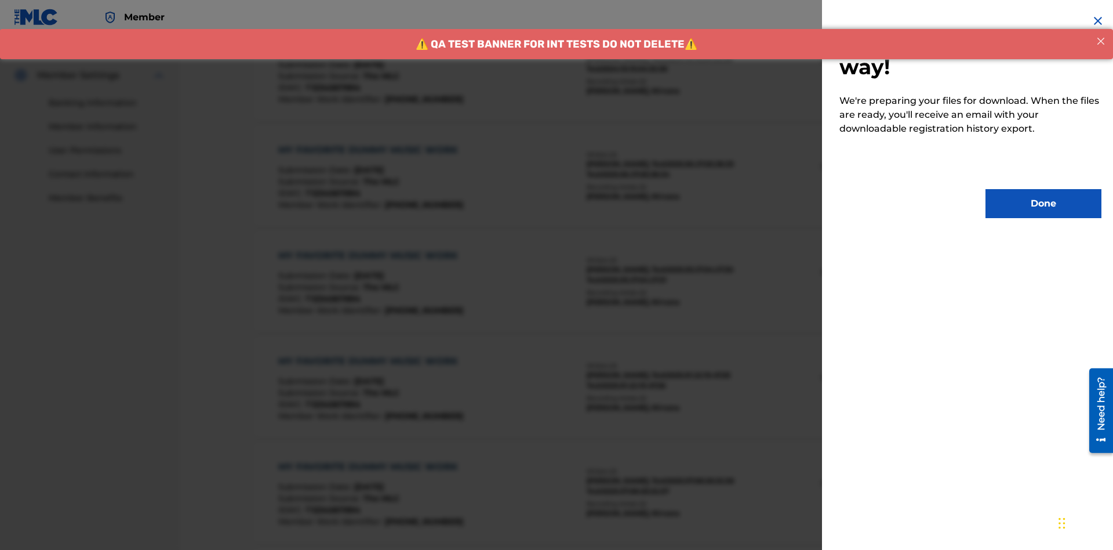
click at [1044, 204] on button "Done" at bounding box center [1044, 203] width 116 height 29
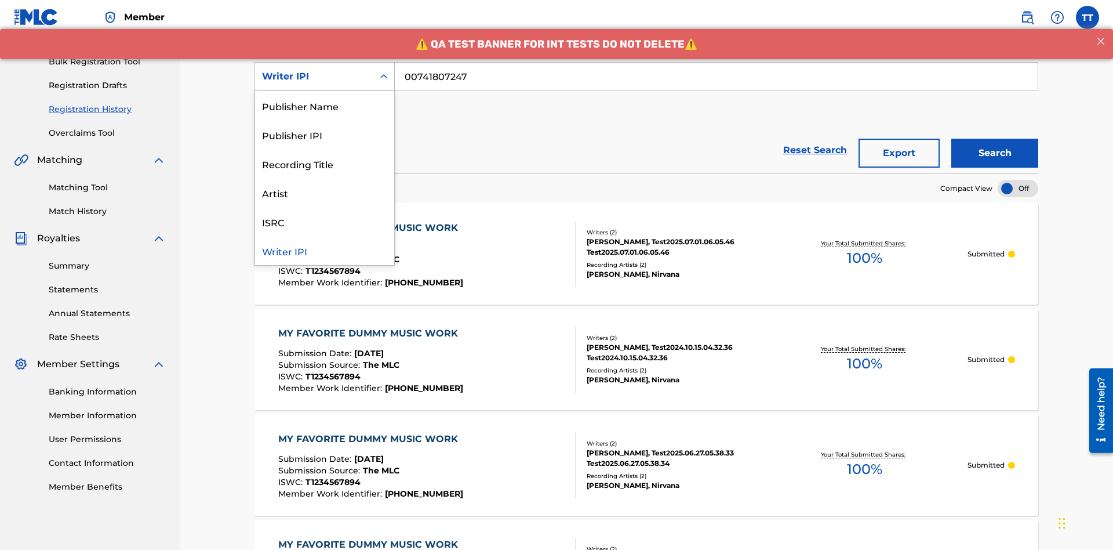
click at [325, 106] on div "Publisher Name" at bounding box center [324, 105] width 139 height 29
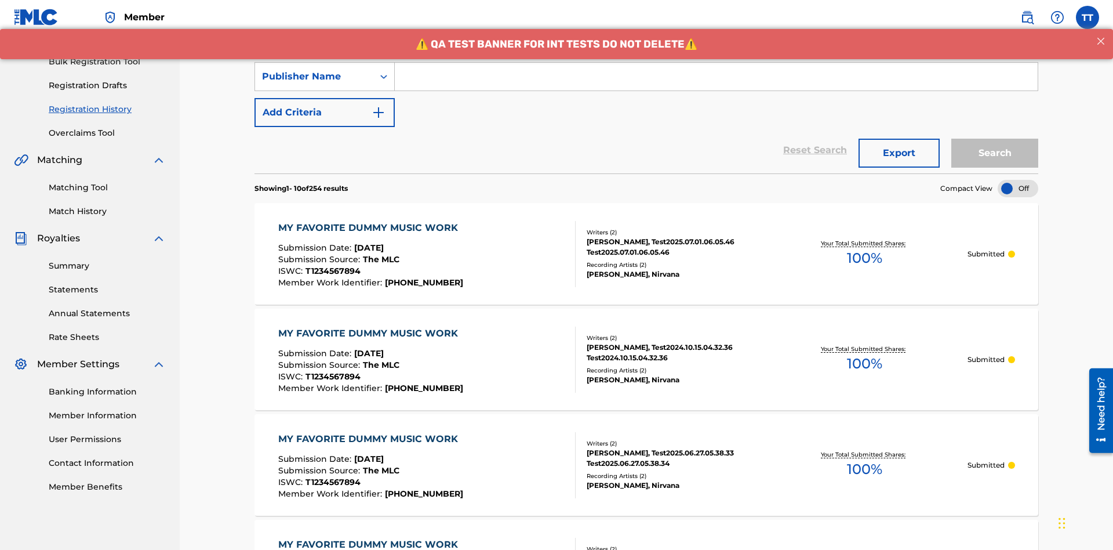
click at [716, 84] on input "Search Form" at bounding box center [716, 77] width 643 height 28
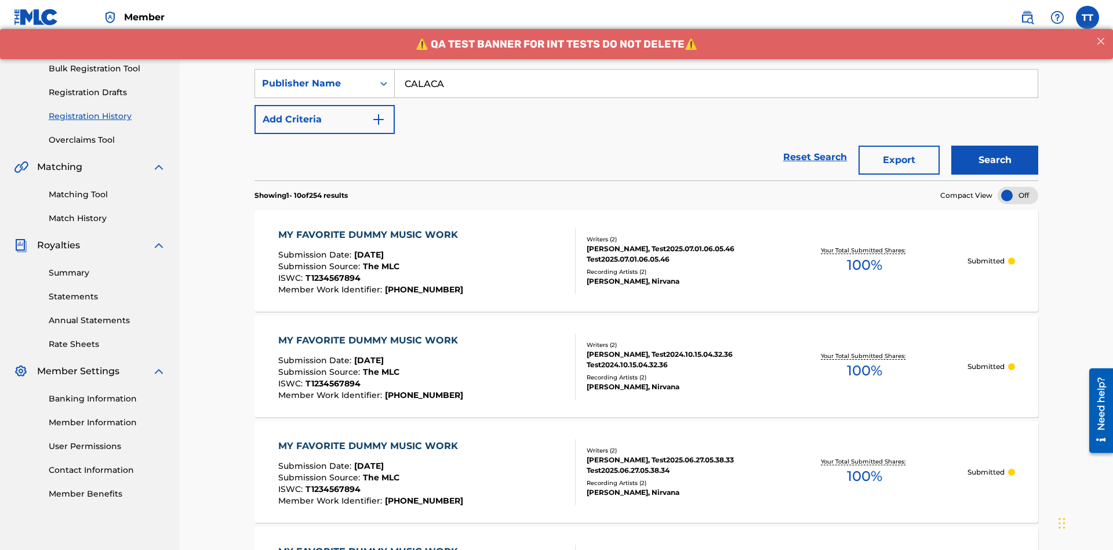
type input "CALACA"
click at [995, 146] on button "Search" at bounding box center [995, 160] width 87 height 29
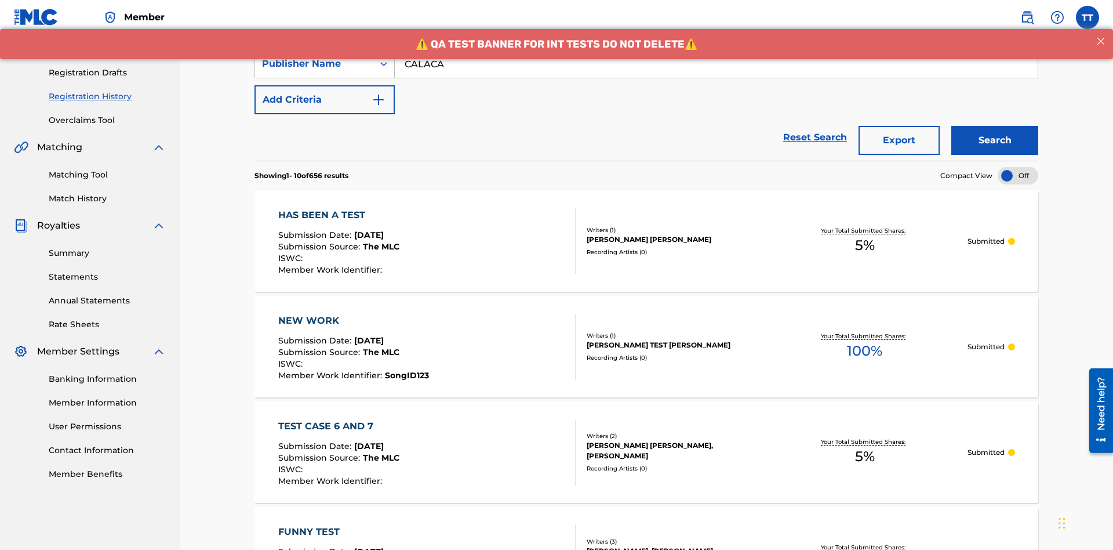
click at [899, 126] on button "Export" at bounding box center [899, 140] width 81 height 29
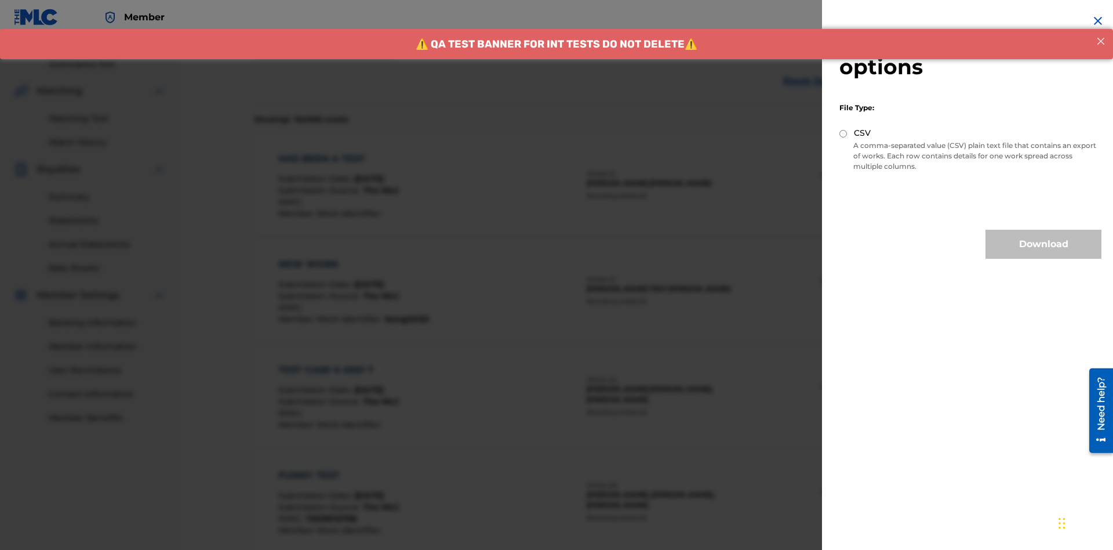
click at [844, 133] on input "CSV" at bounding box center [844, 134] width 8 height 8
radio input "true"
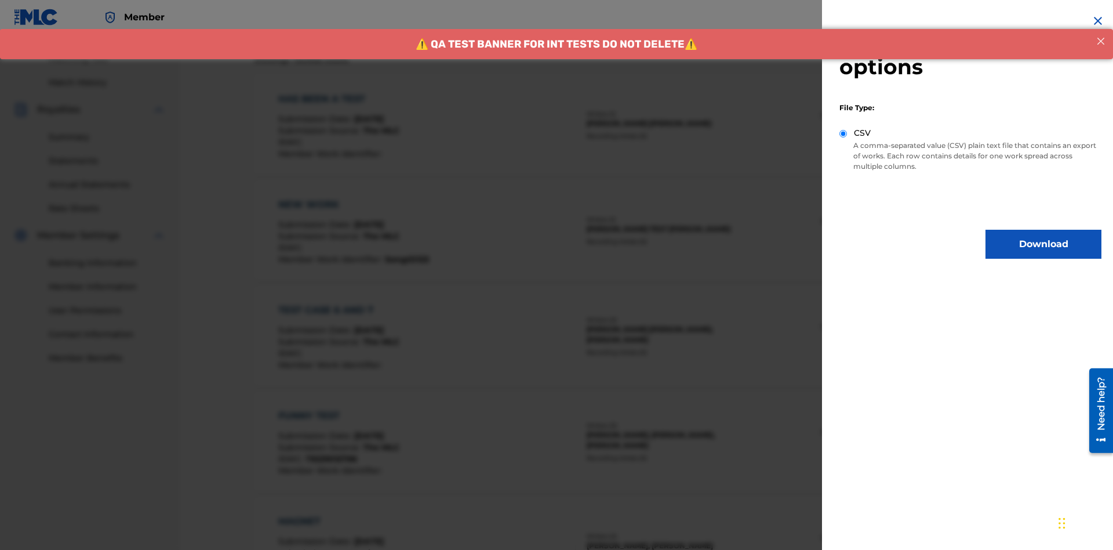
click at [1044, 244] on button "Download" at bounding box center [1044, 244] width 116 height 29
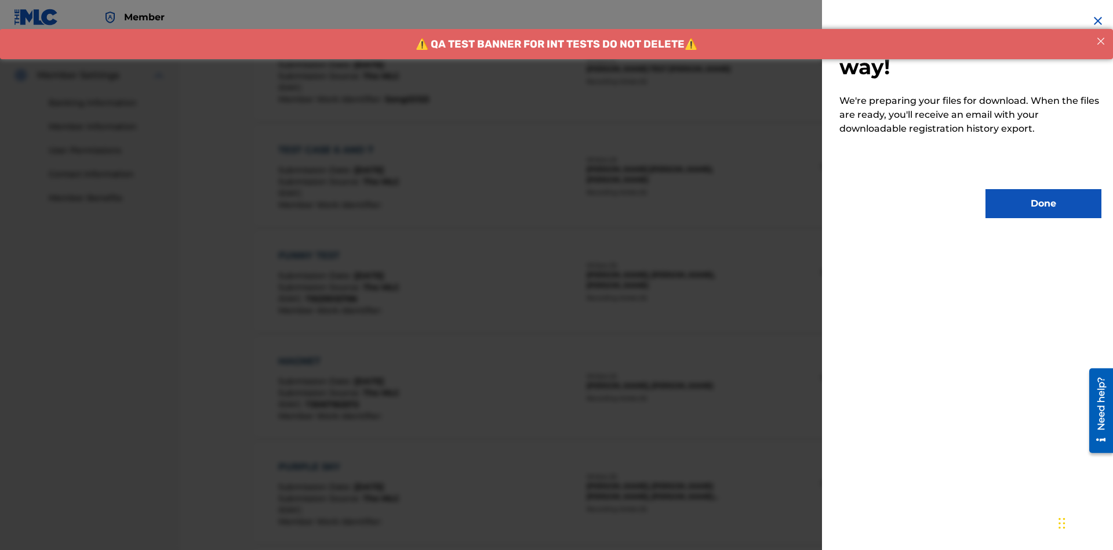
click at [1044, 204] on button "Done" at bounding box center [1044, 203] width 116 height 29
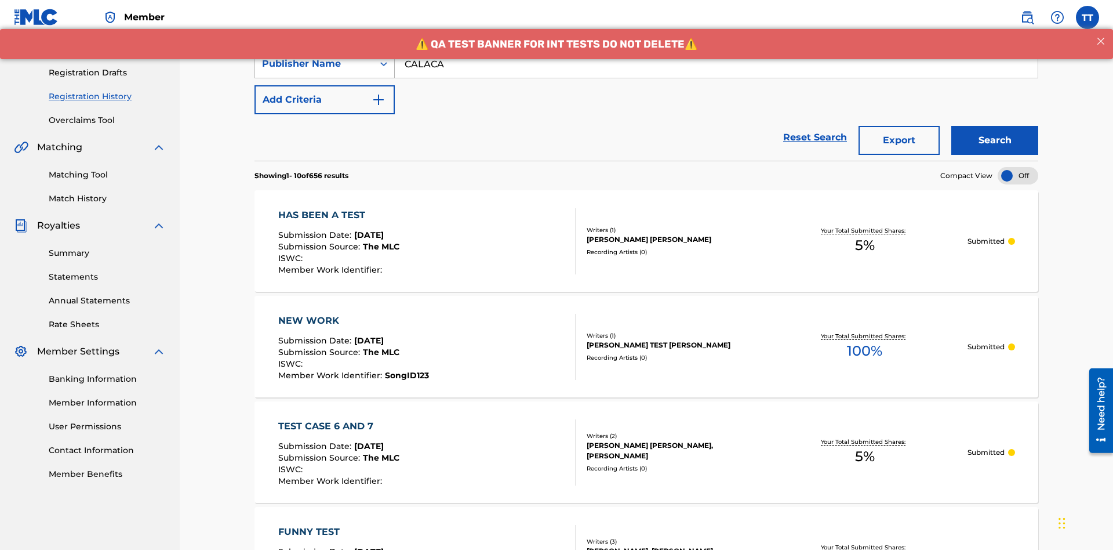
click at [314, 71] on div "Publisher Name" at bounding box center [314, 64] width 104 height 14
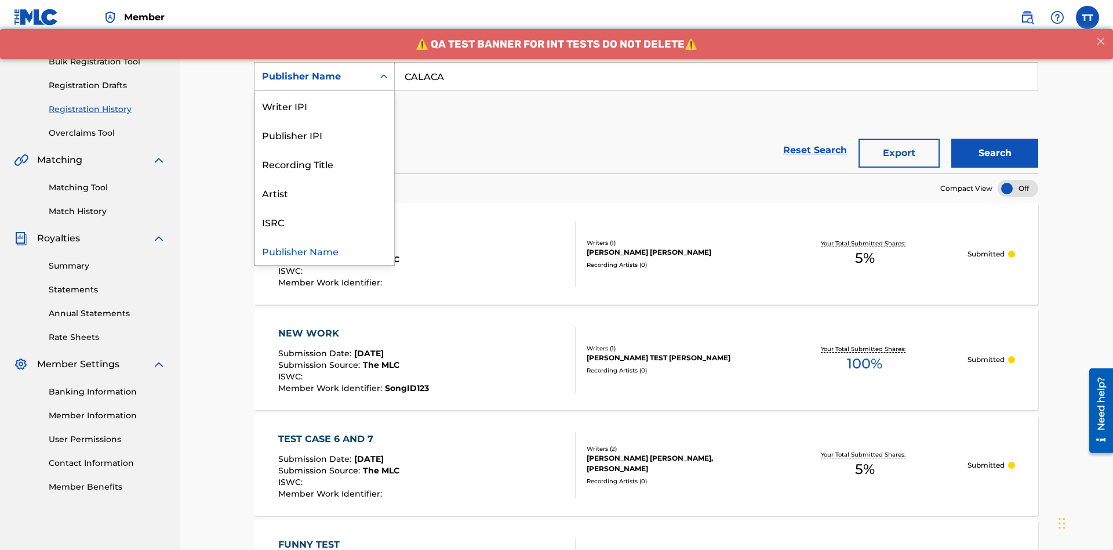
click at [325, 135] on div "Publisher IPI" at bounding box center [324, 134] width 139 height 29
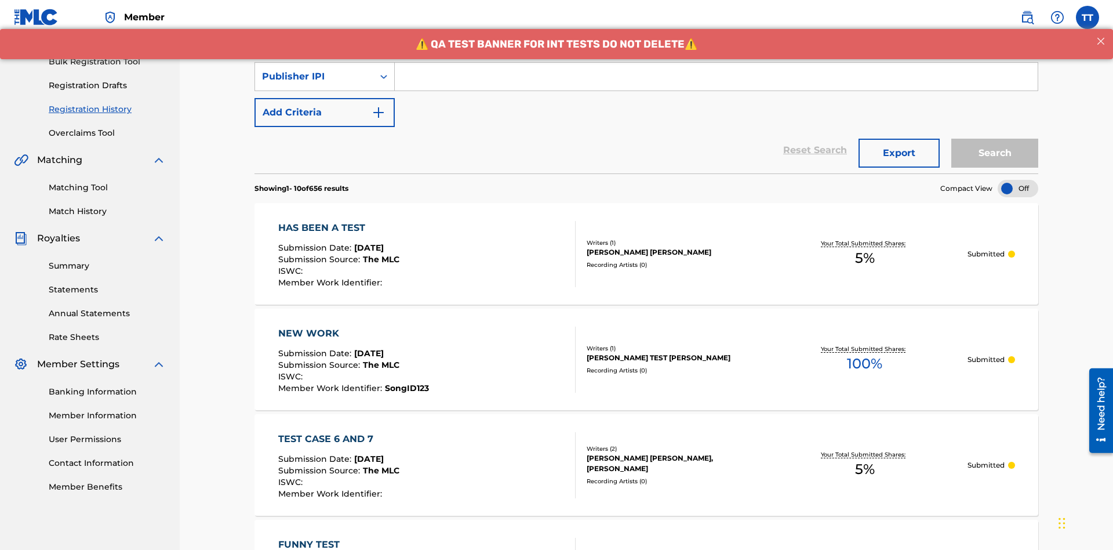
click at [716, 84] on input "Search Form" at bounding box center [716, 77] width 643 height 28
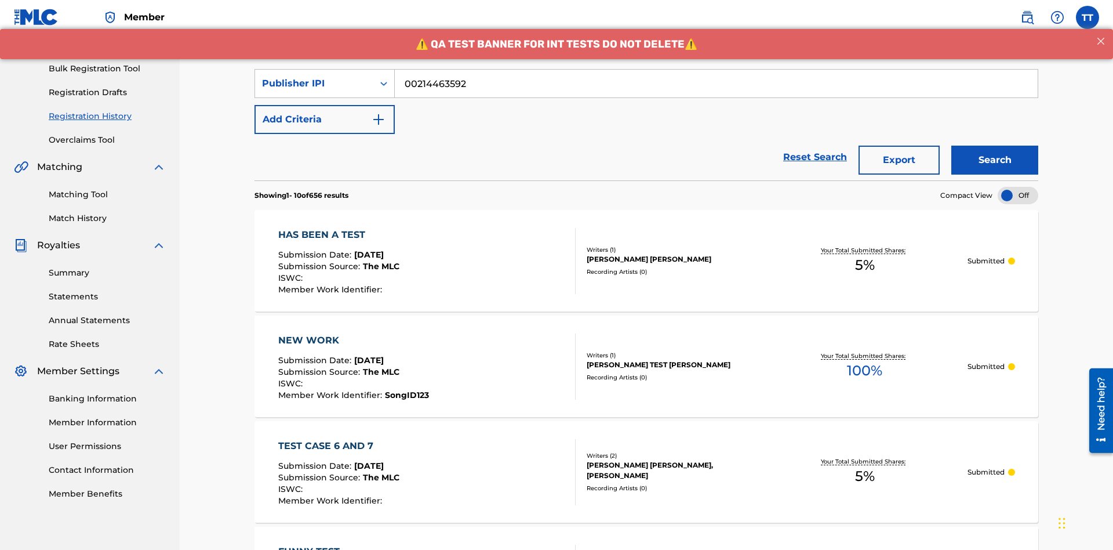
type input "00214463592"
click at [995, 146] on button "Search" at bounding box center [995, 160] width 87 height 29
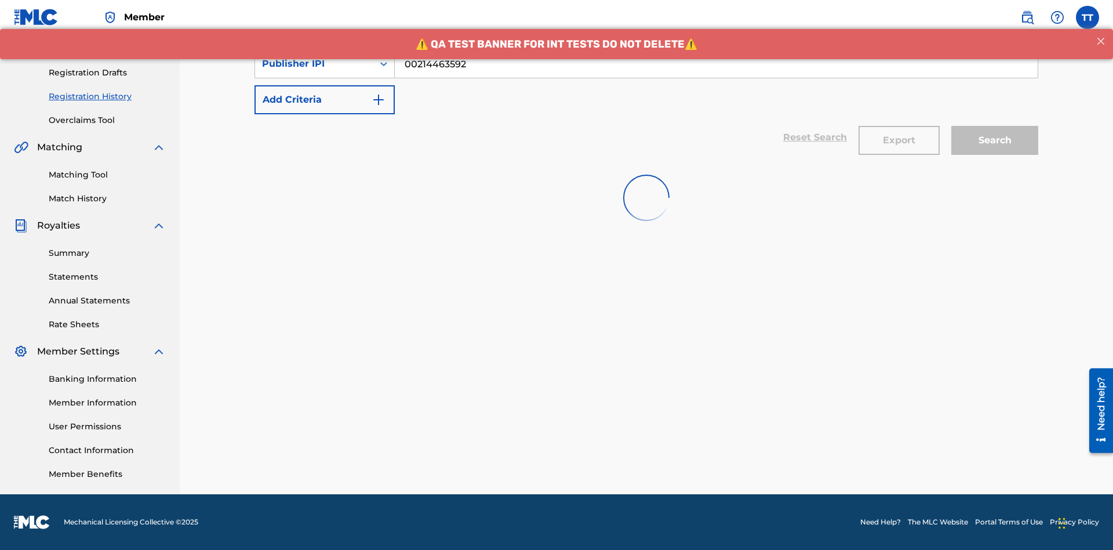
click at [899, 126] on button "Export" at bounding box center [899, 140] width 81 height 29
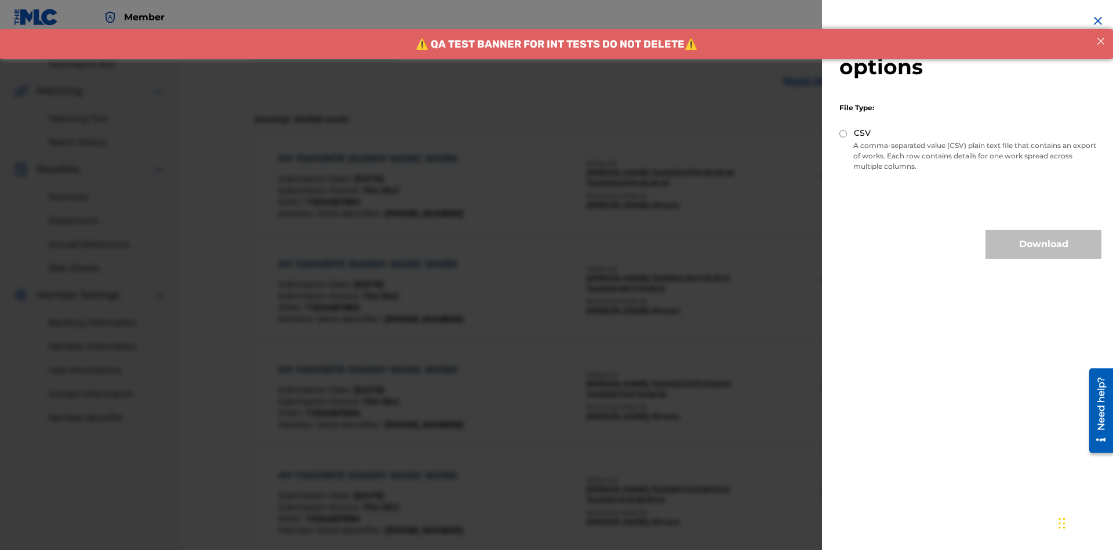
click at [844, 133] on input "CSV" at bounding box center [844, 134] width 8 height 8
radio input "true"
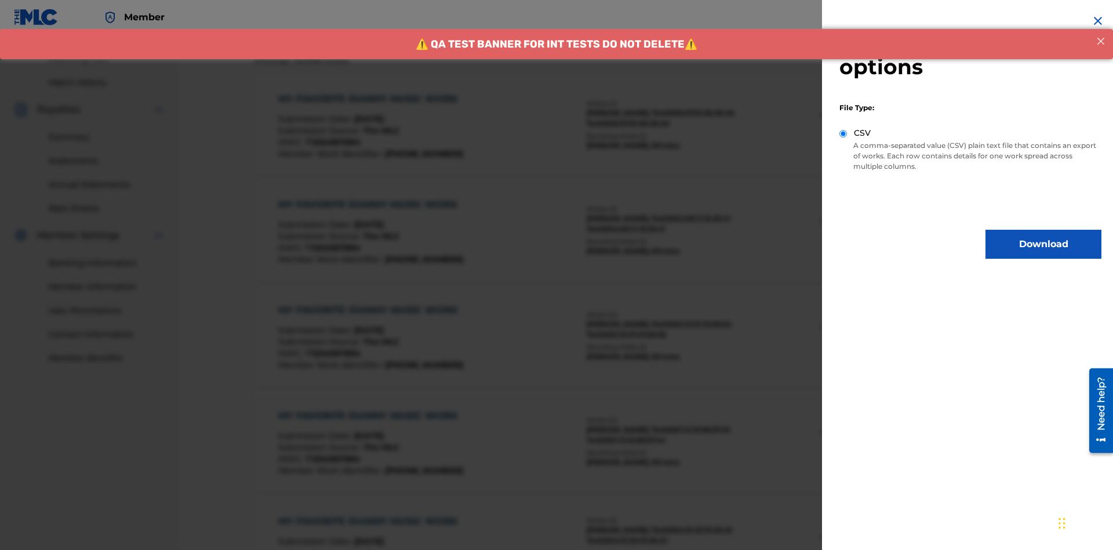
click at [1044, 244] on button "Download" at bounding box center [1044, 244] width 116 height 29
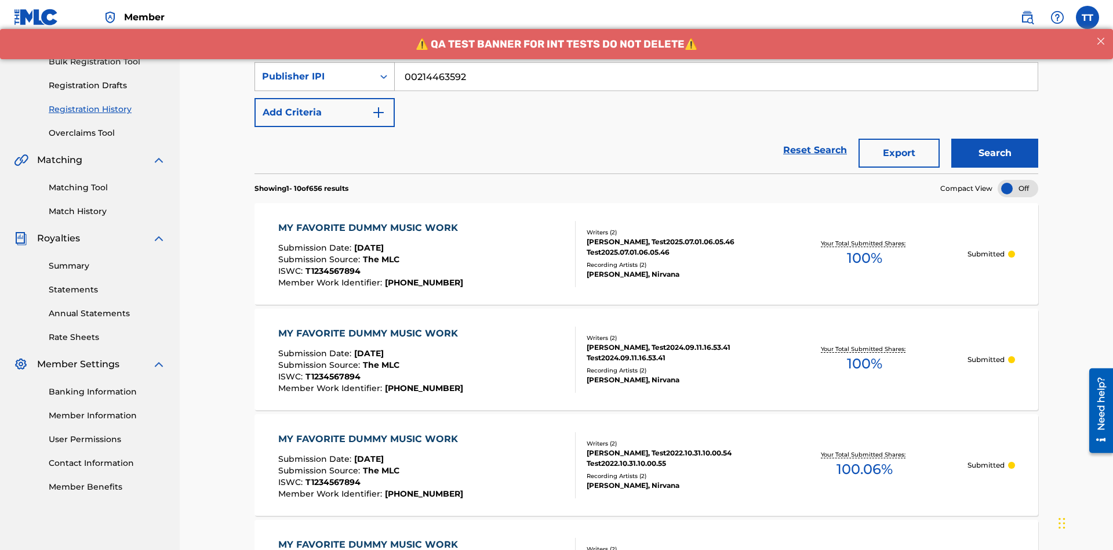
click at [314, 77] on div "Publisher IPI" at bounding box center [314, 77] width 104 height 14
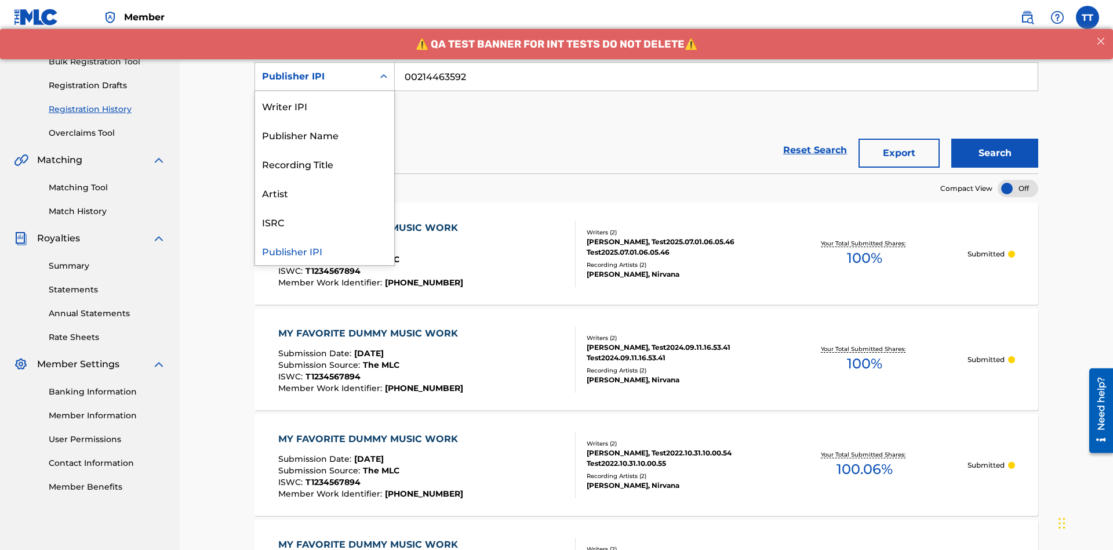
click at [325, 193] on div "Artist" at bounding box center [324, 192] width 139 height 29
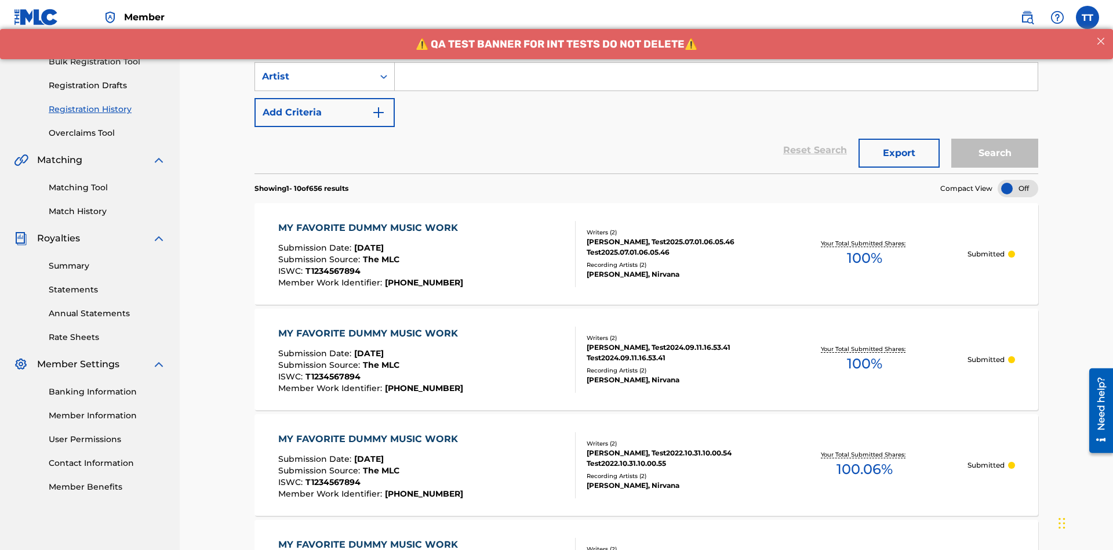
click at [716, 84] on input "Search Form" at bounding box center [716, 77] width 643 height 28
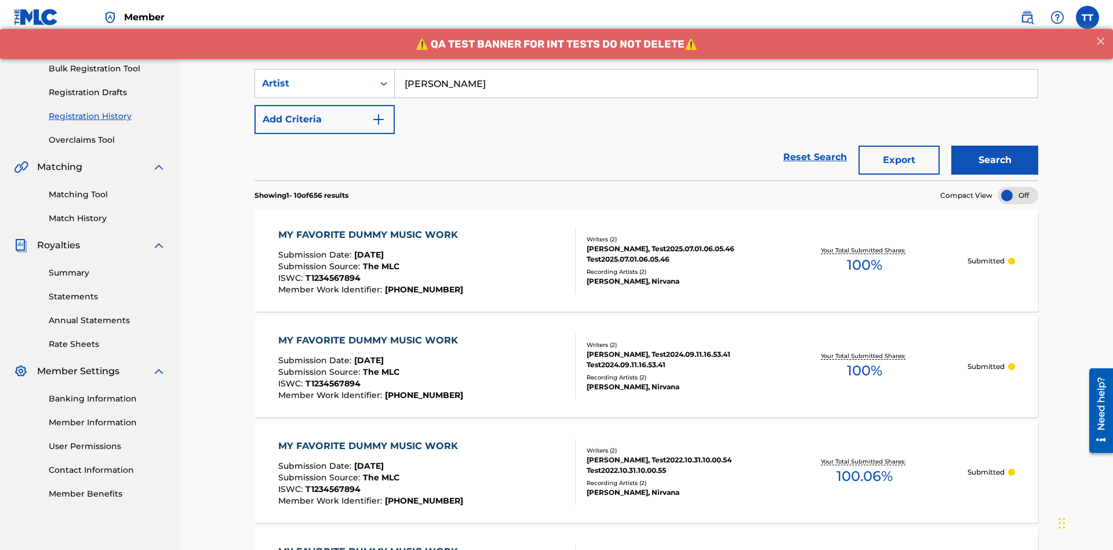
type input "Joe Lewis"
click at [995, 146] on button "Search" at bounding box center [995, 160] width 87 height 29
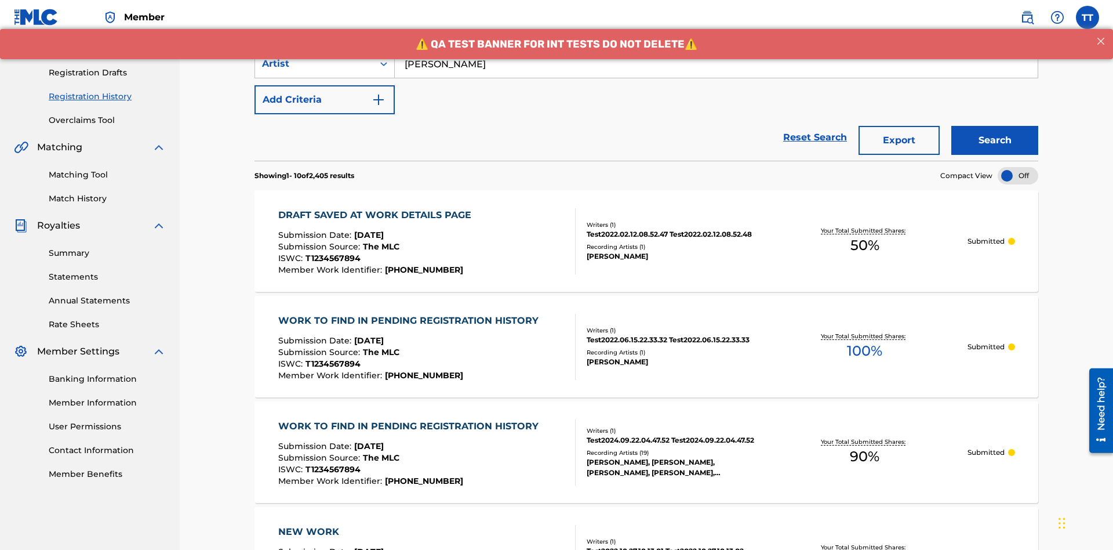
click at [899, 126] on button "Export" at bounding box center [899, 140] width 81 height 29
